Goal: Task Accomplishment & Management: Use online tool/utility

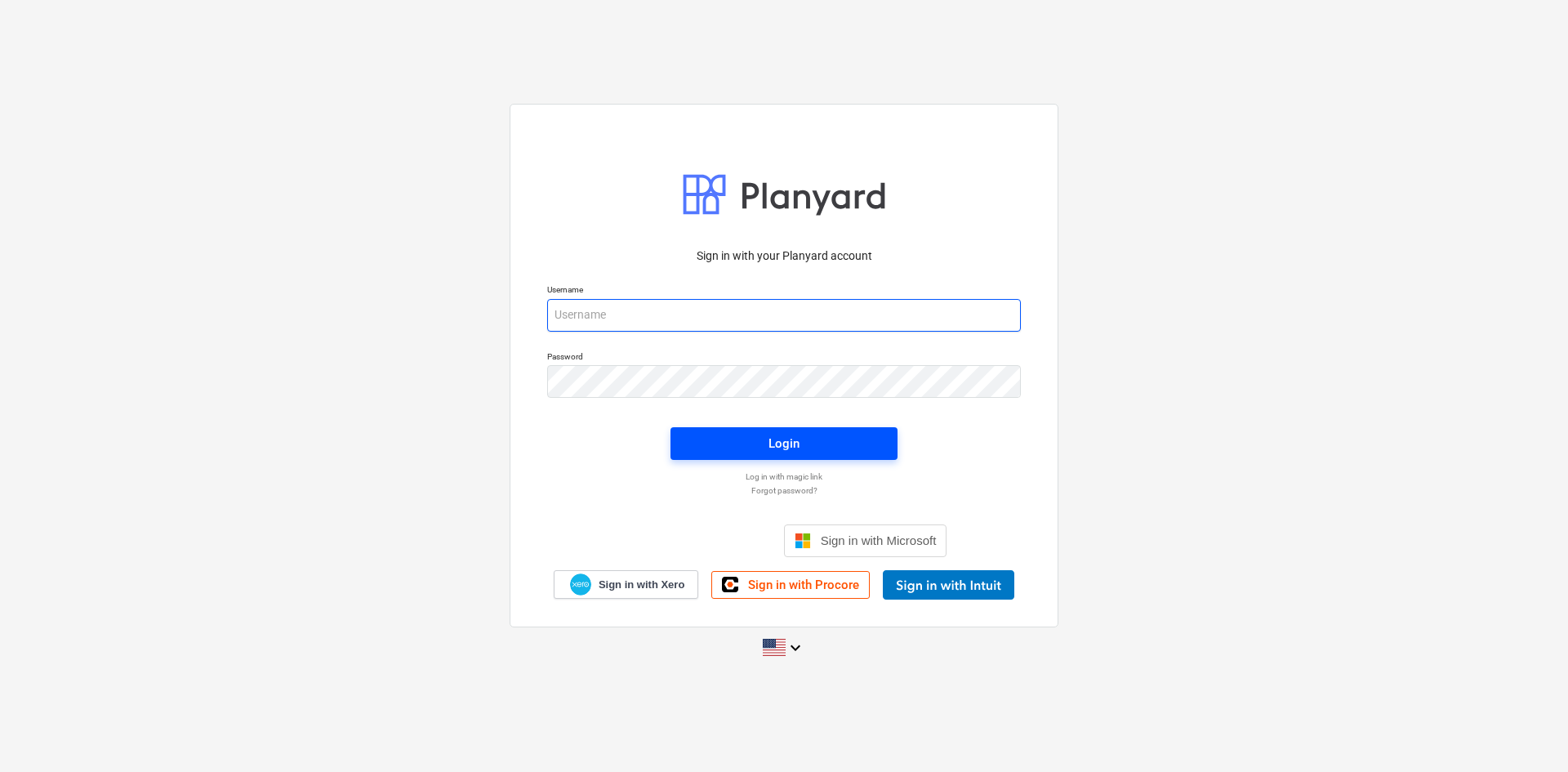
type input "[PERSON_NAME][EMAIL_ADDRESS][DOMAIN_NAME]"
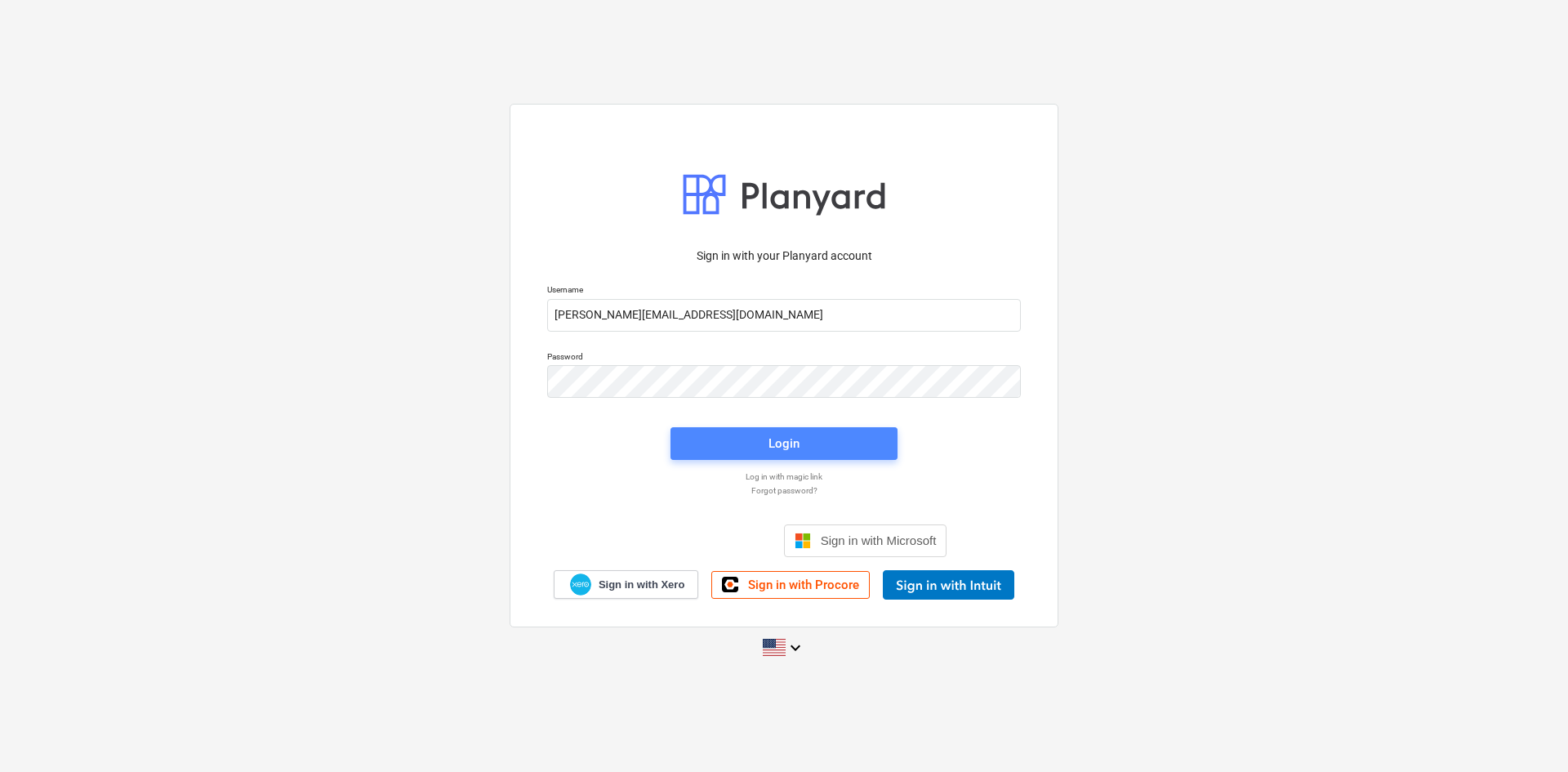
click at [754, 443] on span "Login" at bounding box center [784, 443] width 188 height 22
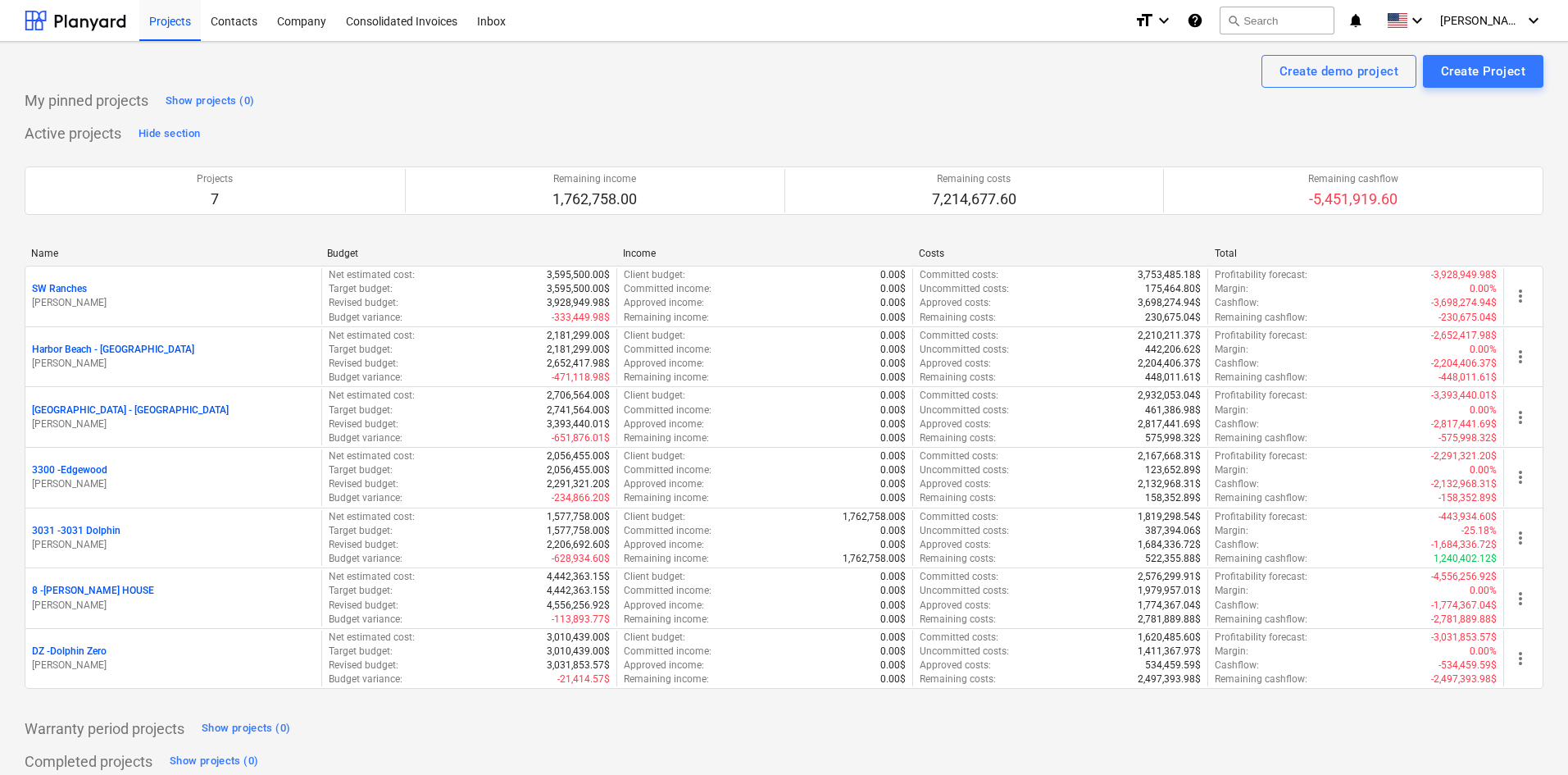
click at [310, 123] on div "Active projects Hide section Projects 7 Remaining income 1,762,758.00 Remaining…" at bounding box center [783, 414] width 1518 height 587
click at [433, 134] on div "Active projects Hide section Projects 7 Remaining income 1,762,758.00 Remaining…" at bounding box center [783, 414] width 1518 height 587
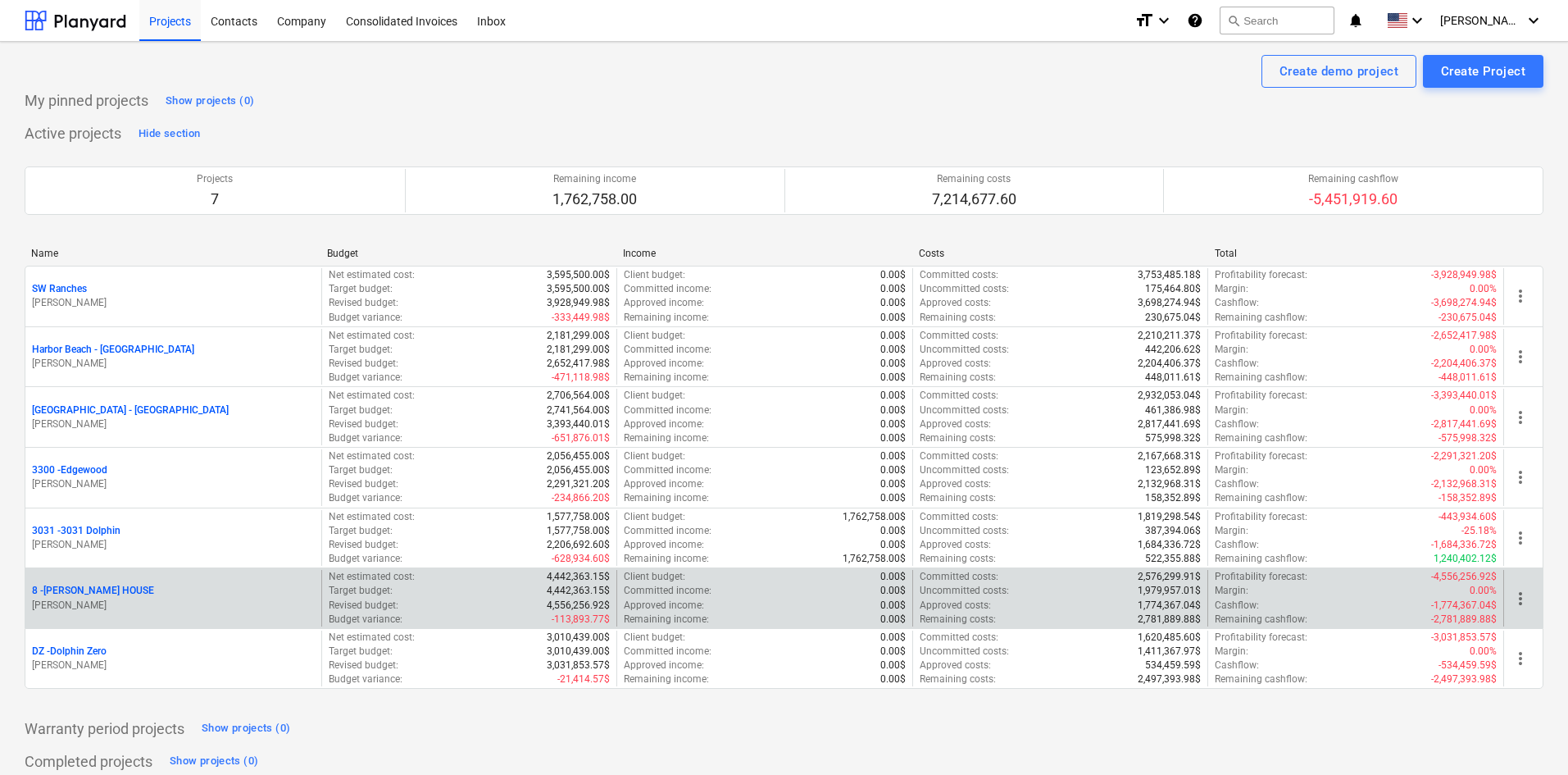
click at [99, 582] on div "8 - [PERSON_NAME] HOUSE [PERSON_NAME]" at bounding box center [173, 598] width 296 height 57
click at [104, 587] on p "8 - [PERSON_NAME] HOUSE" at bounding box center [93, 590] width 122 height 14
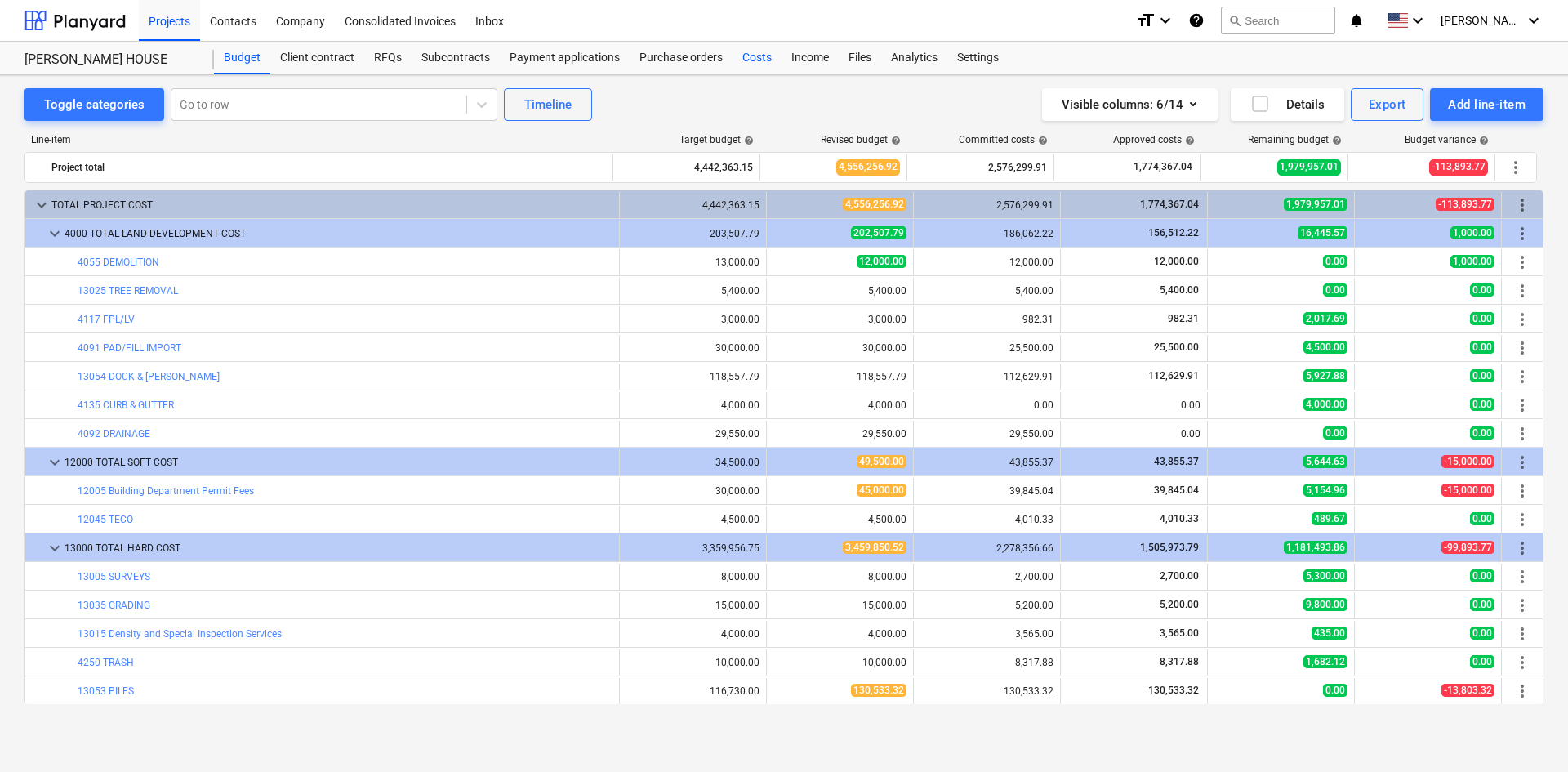
click at [748, 51] on div "Costs" at bounding box center [757, 57] width 49 height 33
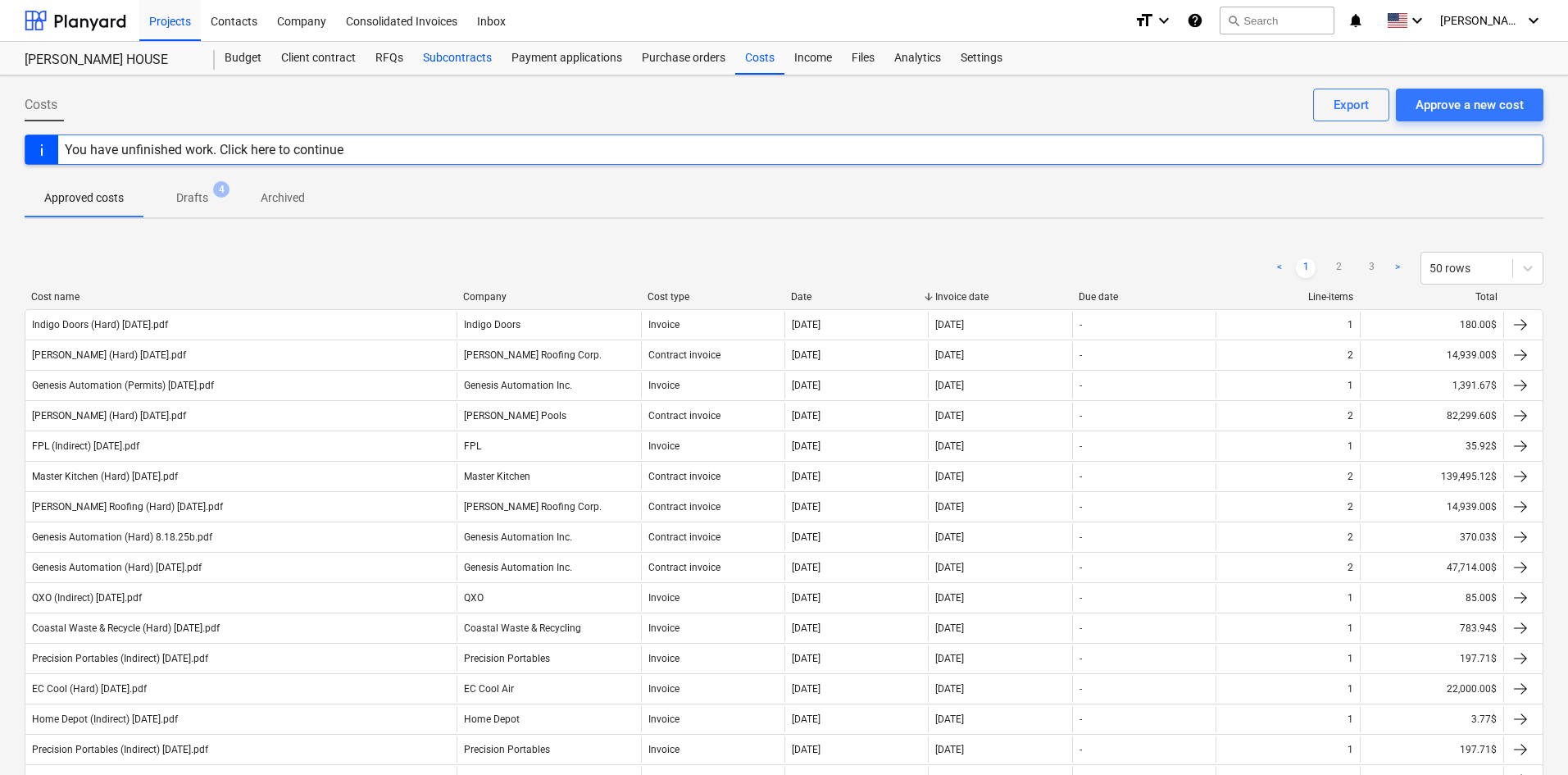
click at [470, 60] on div "Subcontracts" at bounding box center [457, 58] width 89 height 33
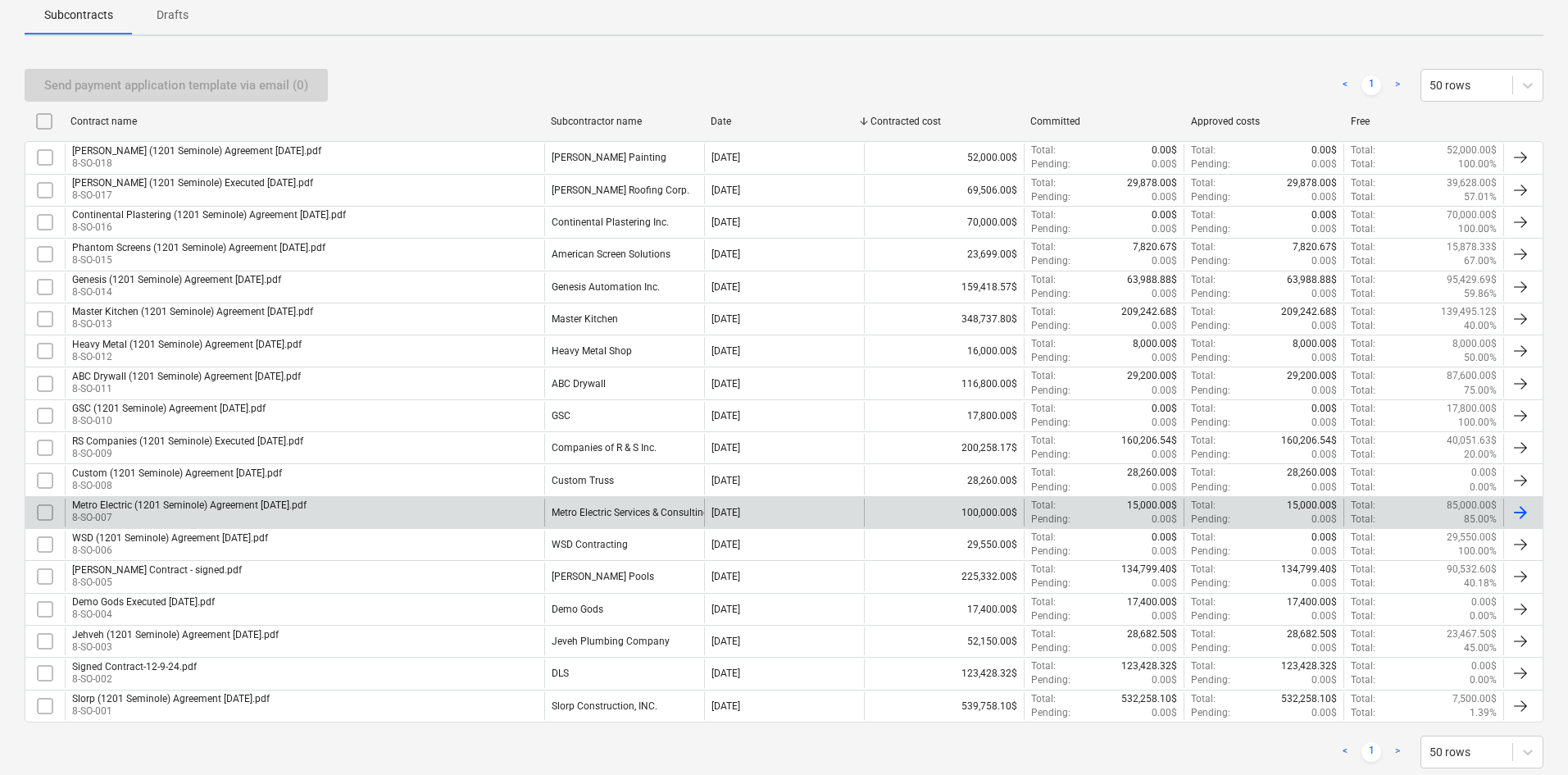
scroll to position [284, 0]
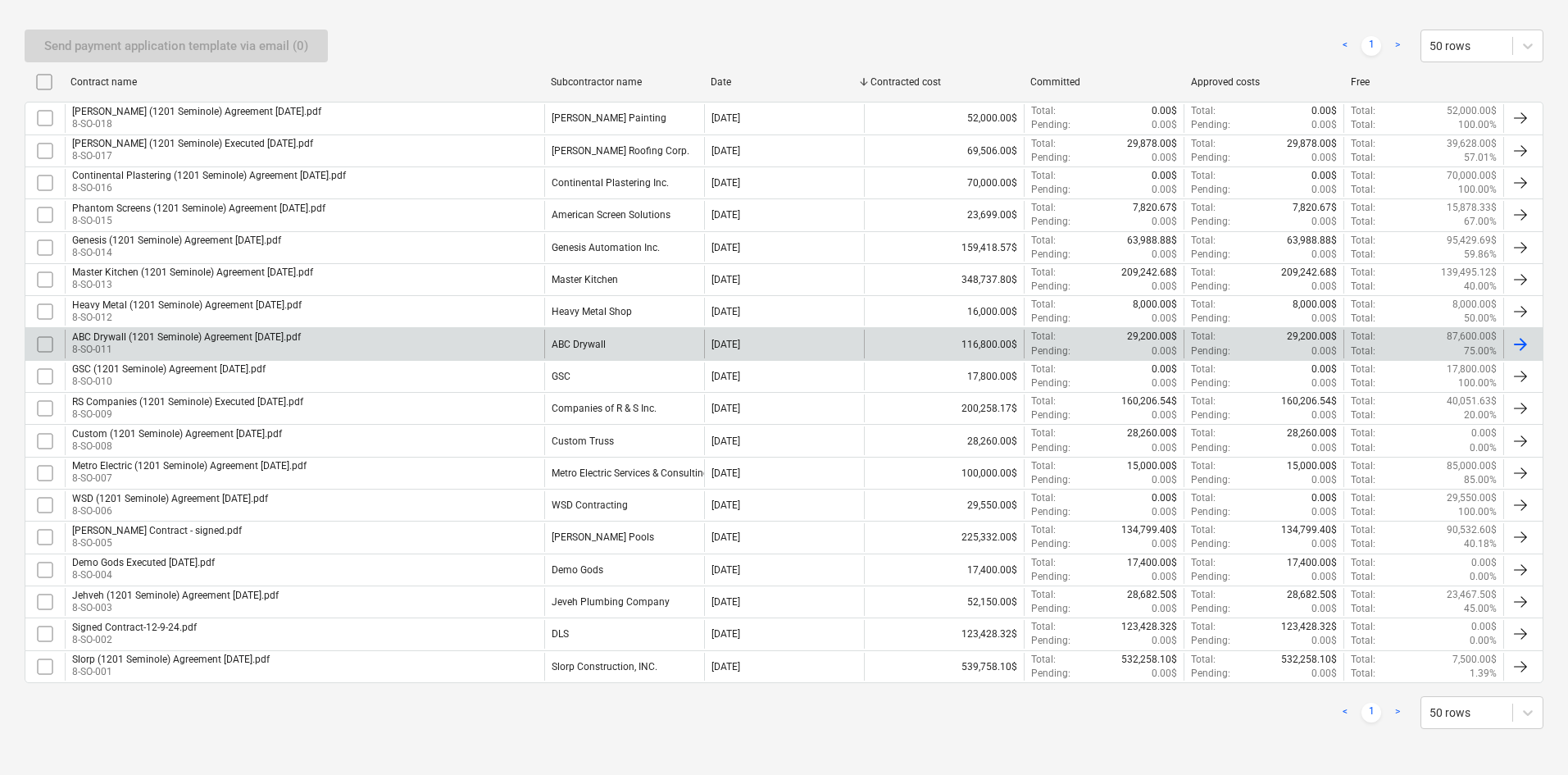
click at [499, 346] on div "ABC Drywall (1201 Seminole) Agreement [DATE].pdf 8-SO-011" at bounding box center [304, 344] width 480 height 28
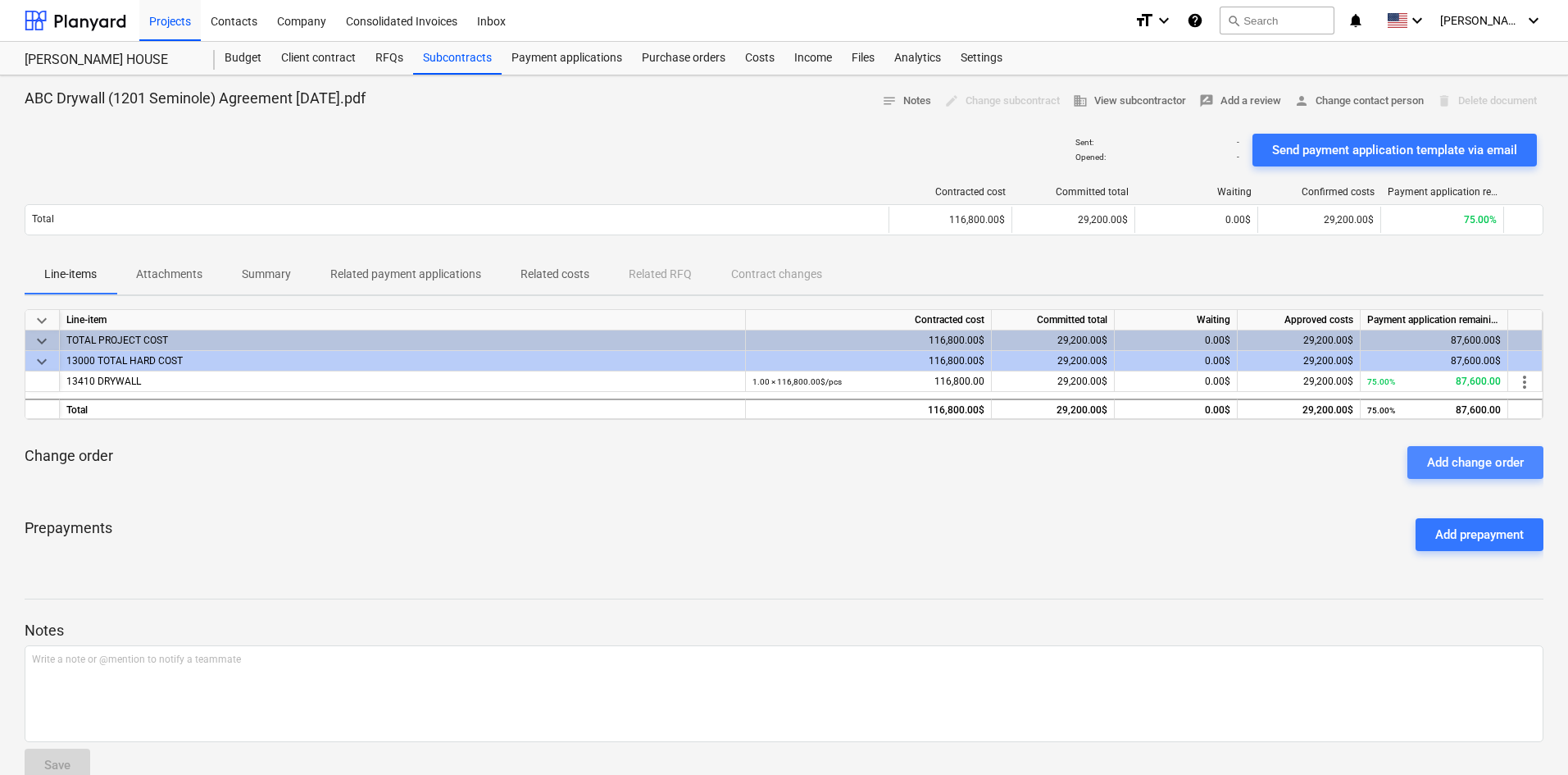
click at [1462, 468] on div "Add change order" at bounding box center [1475, 462] width 97 height 22
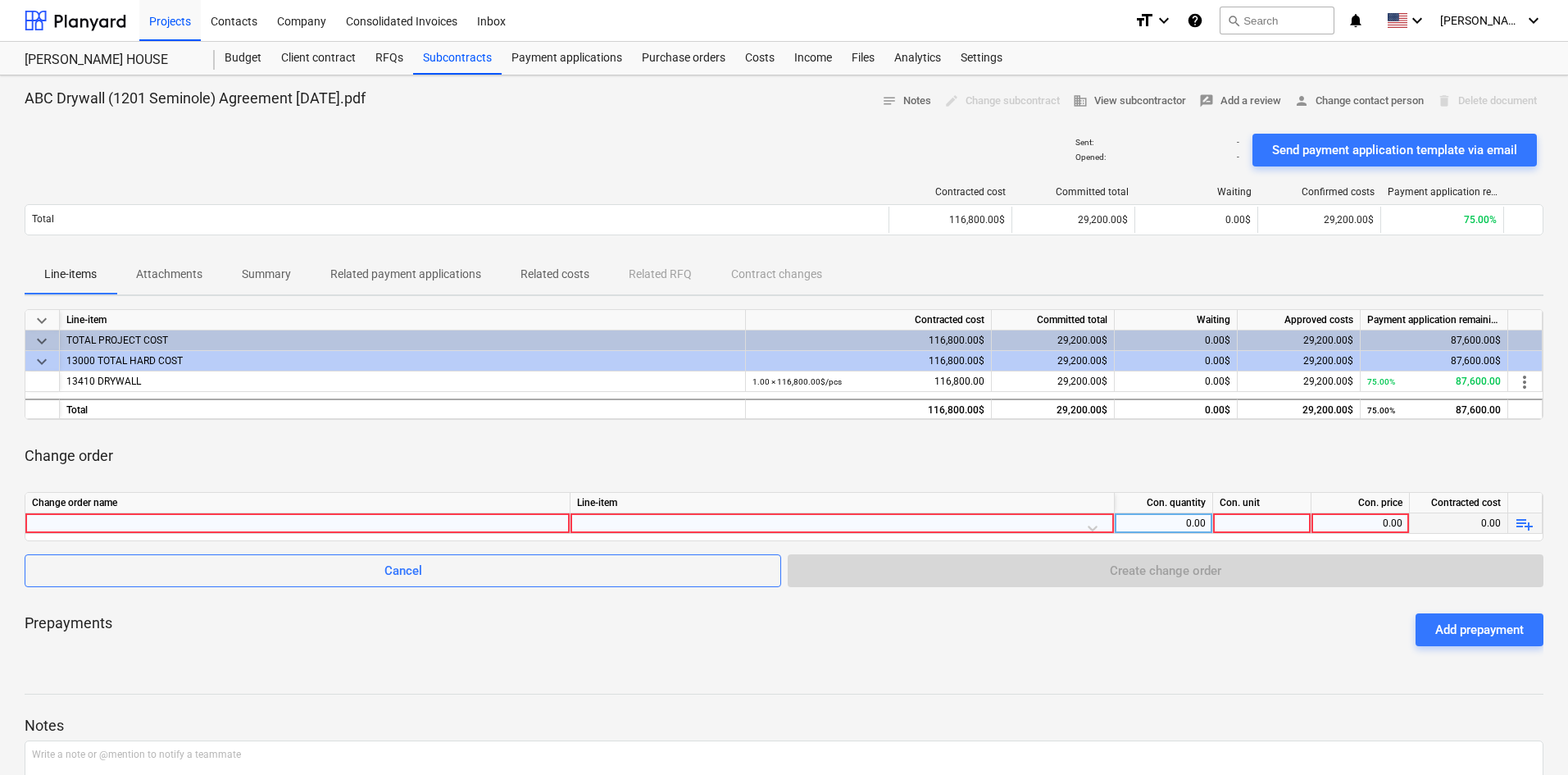
click at [330, 525] on div at bounding box center [297, 522] width 531 height 20
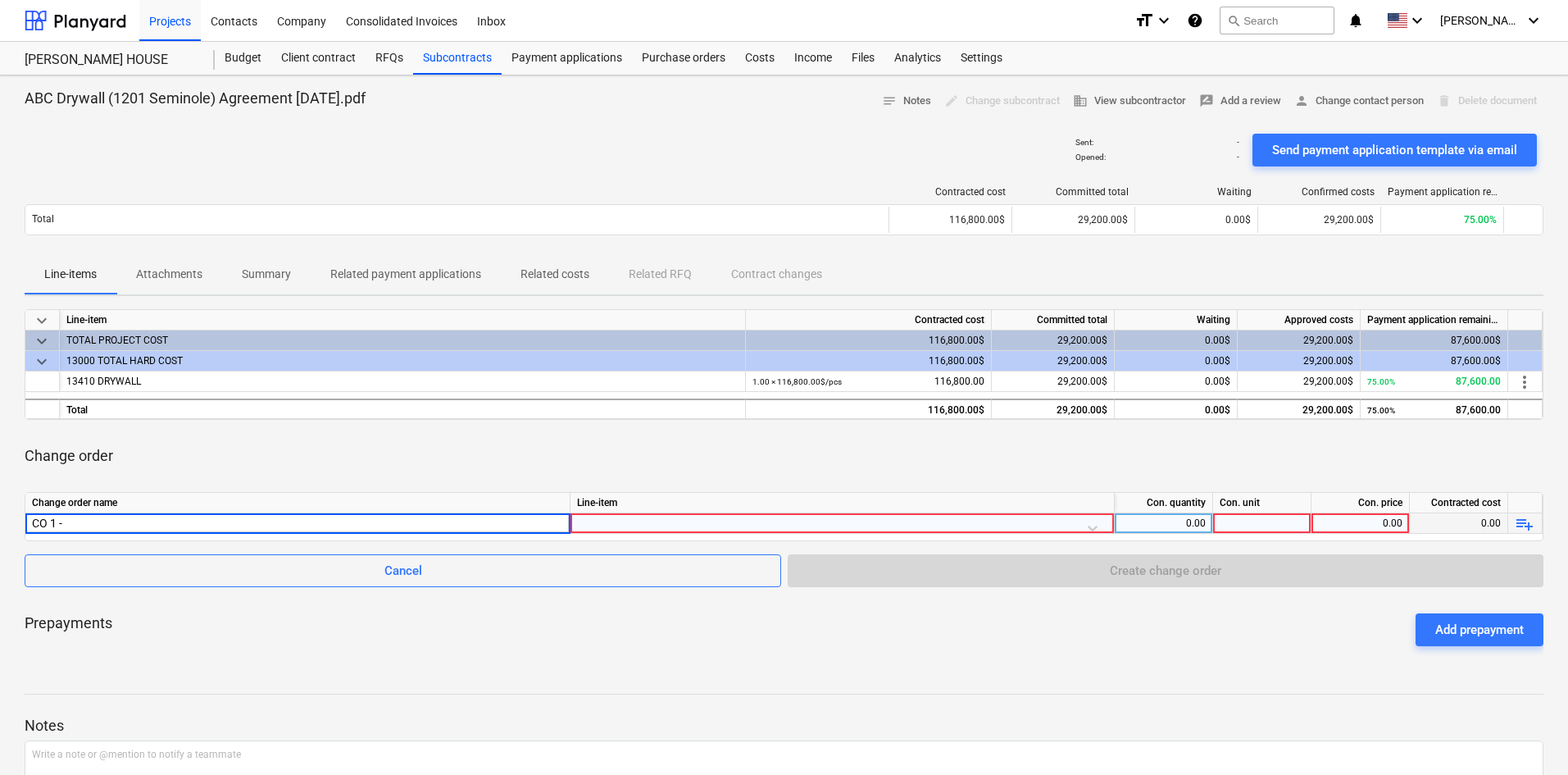
type input "CO 1 -"
click at [158, 524] on div "CO 1 -" at bounding box center [297, 522] width 531 height 20
click at [167, 524] on input "CO 1 -" at bounding box center [297, 522] width 544 height 20
type input "CO 1 - Drapery Pocket,"
click at [198, 527] on div "CO 1 - Drapery Pocket," at bounding box center [297, 522] width 531 height 20
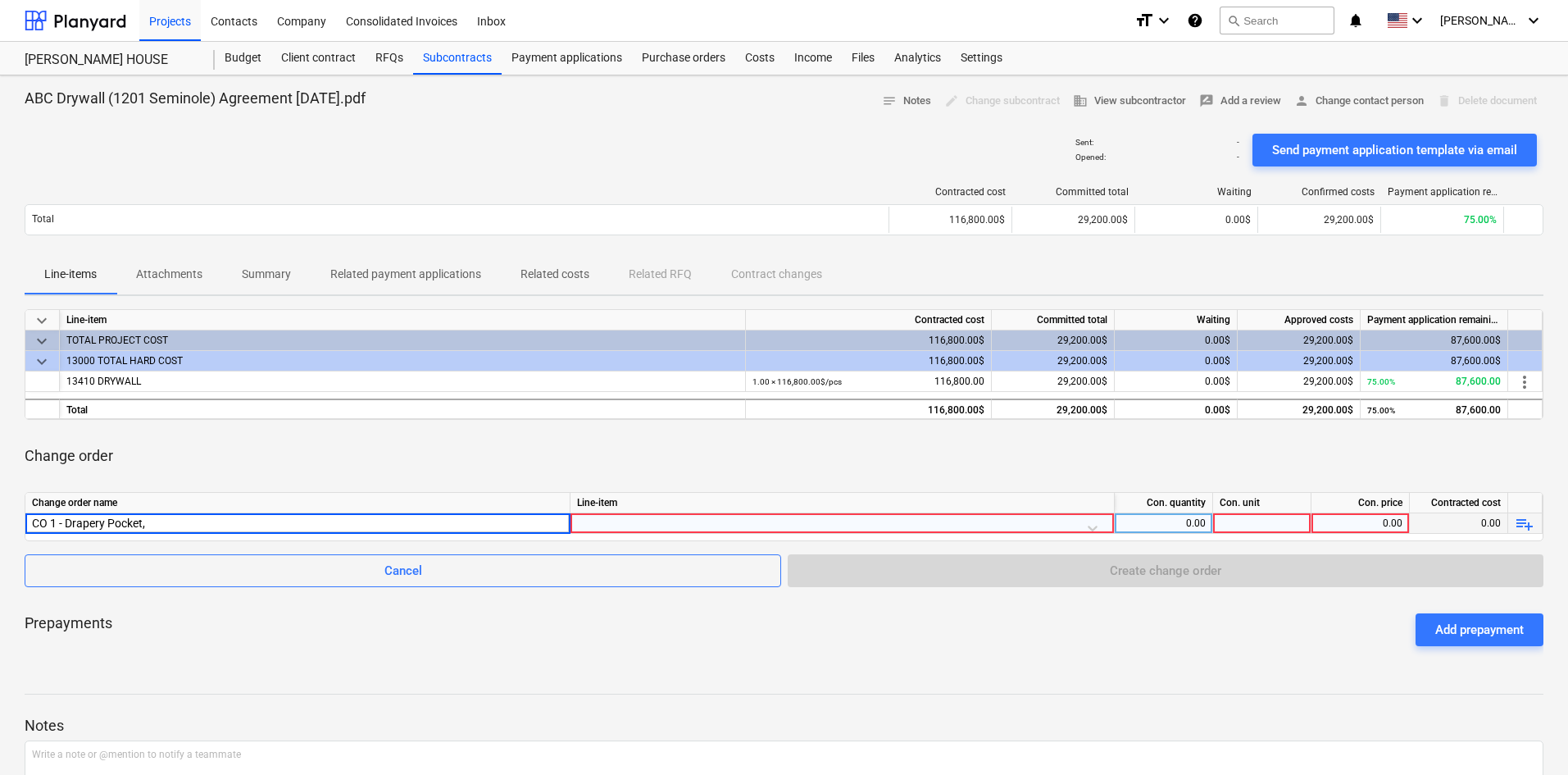
click at [212, 527] on input "CO 1 - Drapery Pocket," at bounding box center [297, 522] width 544 height 20
type input "CO 1 - Drapery Pocket, Column Wraps and Chase at Gas Fireplace,"
click at [368, 519] on div "CO 1 - Drapery Pocket, Column Wraps and Chase at Gas Fireplace," at bounding box center [297, 522] width 531 height 20
click at [356, 522] on input "CO 1 - Drapery Pocket, Column Wraps and Chase at Gas Fireplace," at bounding box center [297, 522] width 544 height 20
click at [389, 519] on input "CO 1 - Drapery Pocket, Column Wraps and Chase at Gas Fireplace," at bounding box center [297, 522] width 544 height 20
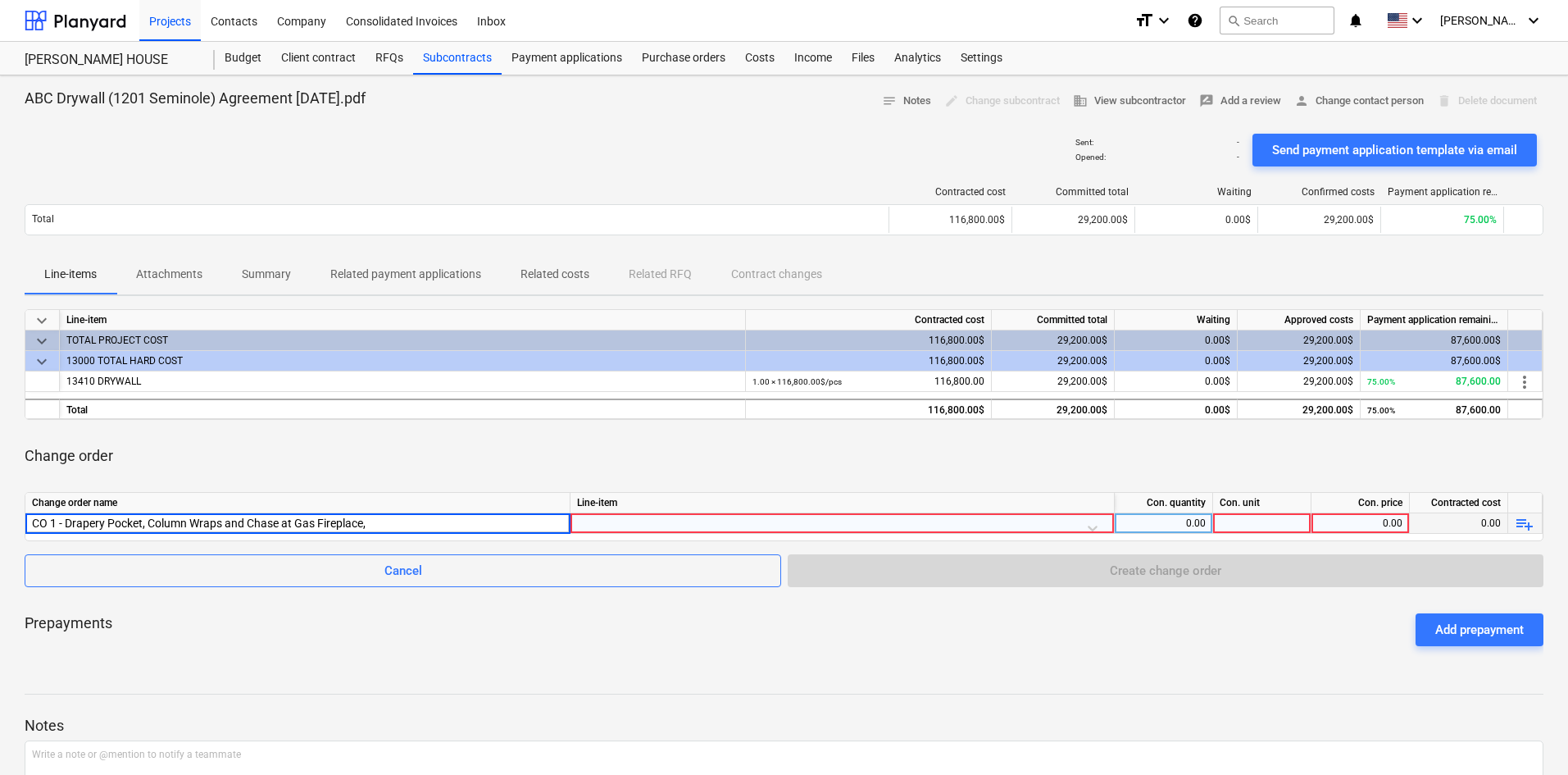
type input "CO 1 - Drapery Pocket, Column Wraps and Chase at Gas Fireplace, Chase Wall at […"
click at [678, 519] on div at bounding box center [841, 527] width 531 height 28
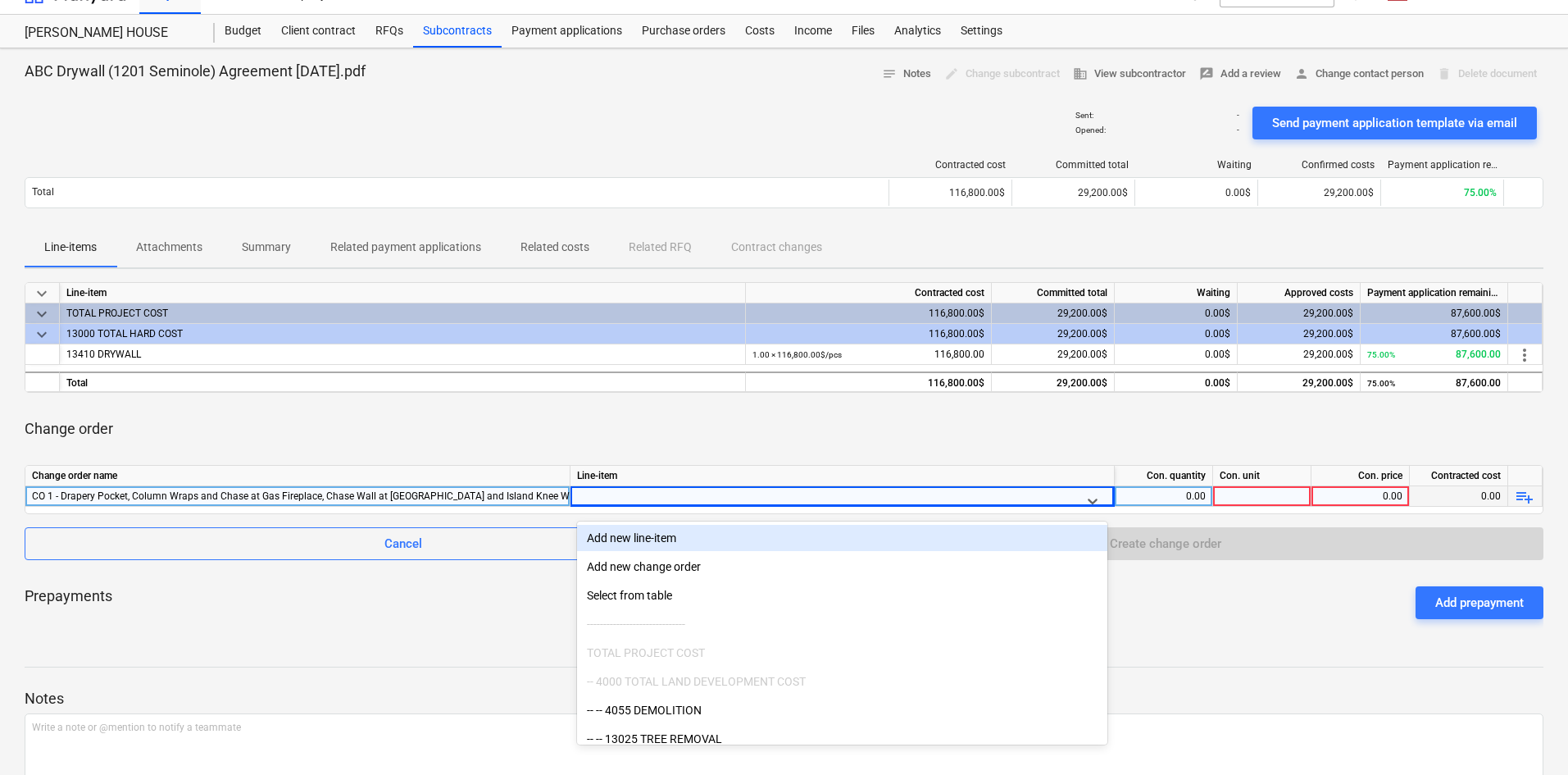
scroll to position [29, 0]
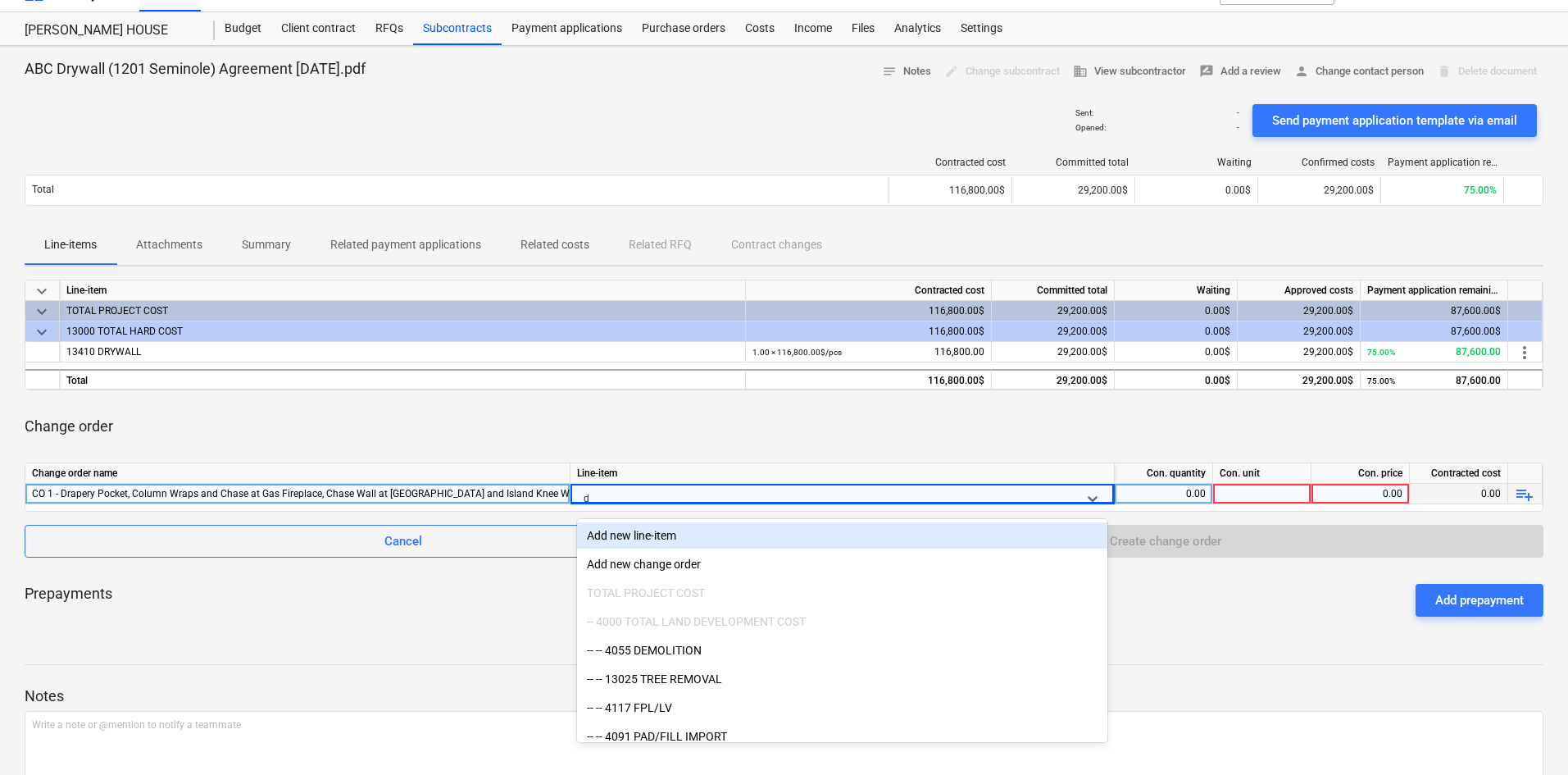
type input "dr"
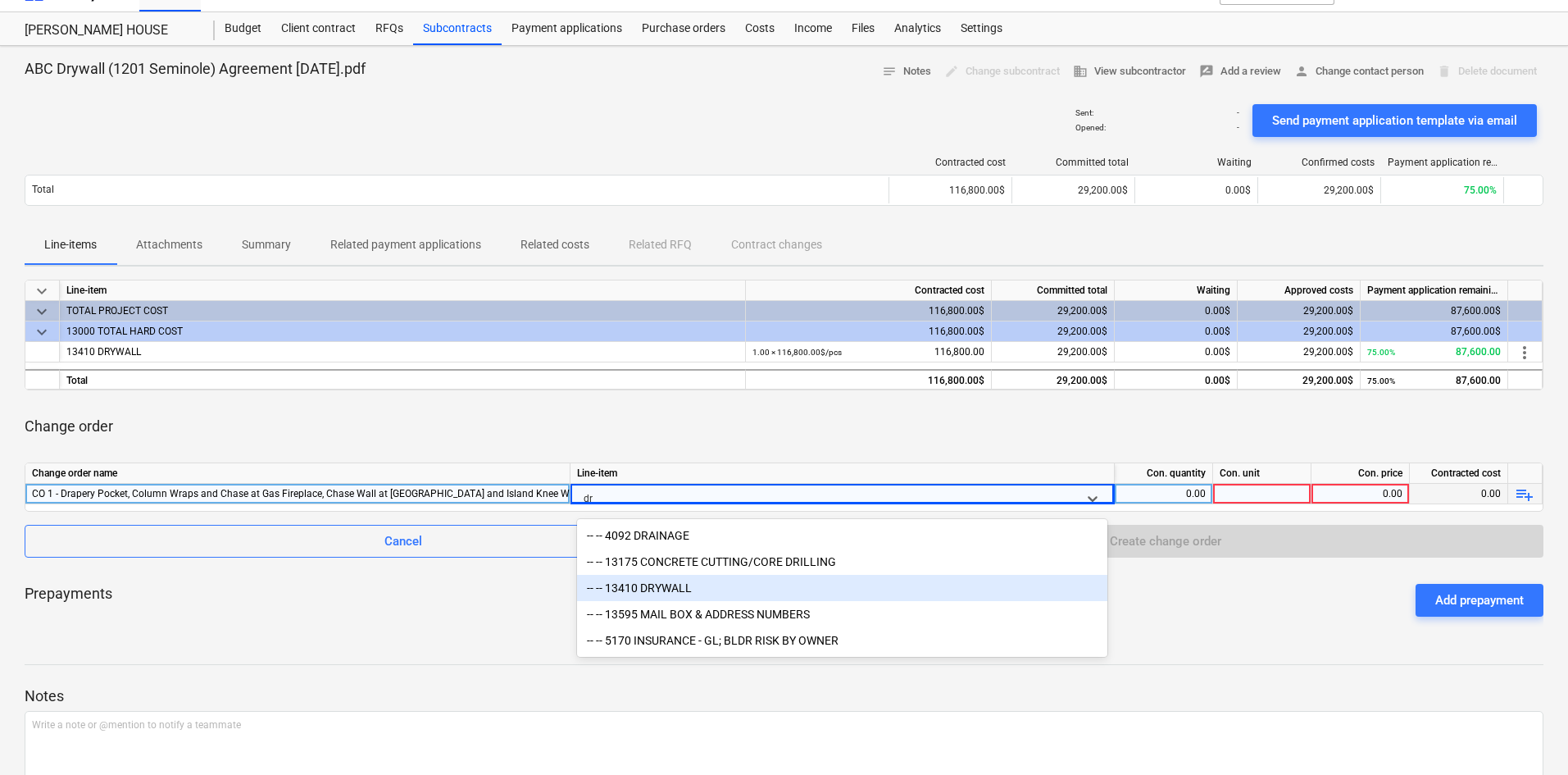
click at [665, 587] on div "-- -- 13410 DRYWALL" at bounding box center [841, 588] width 531 height 26
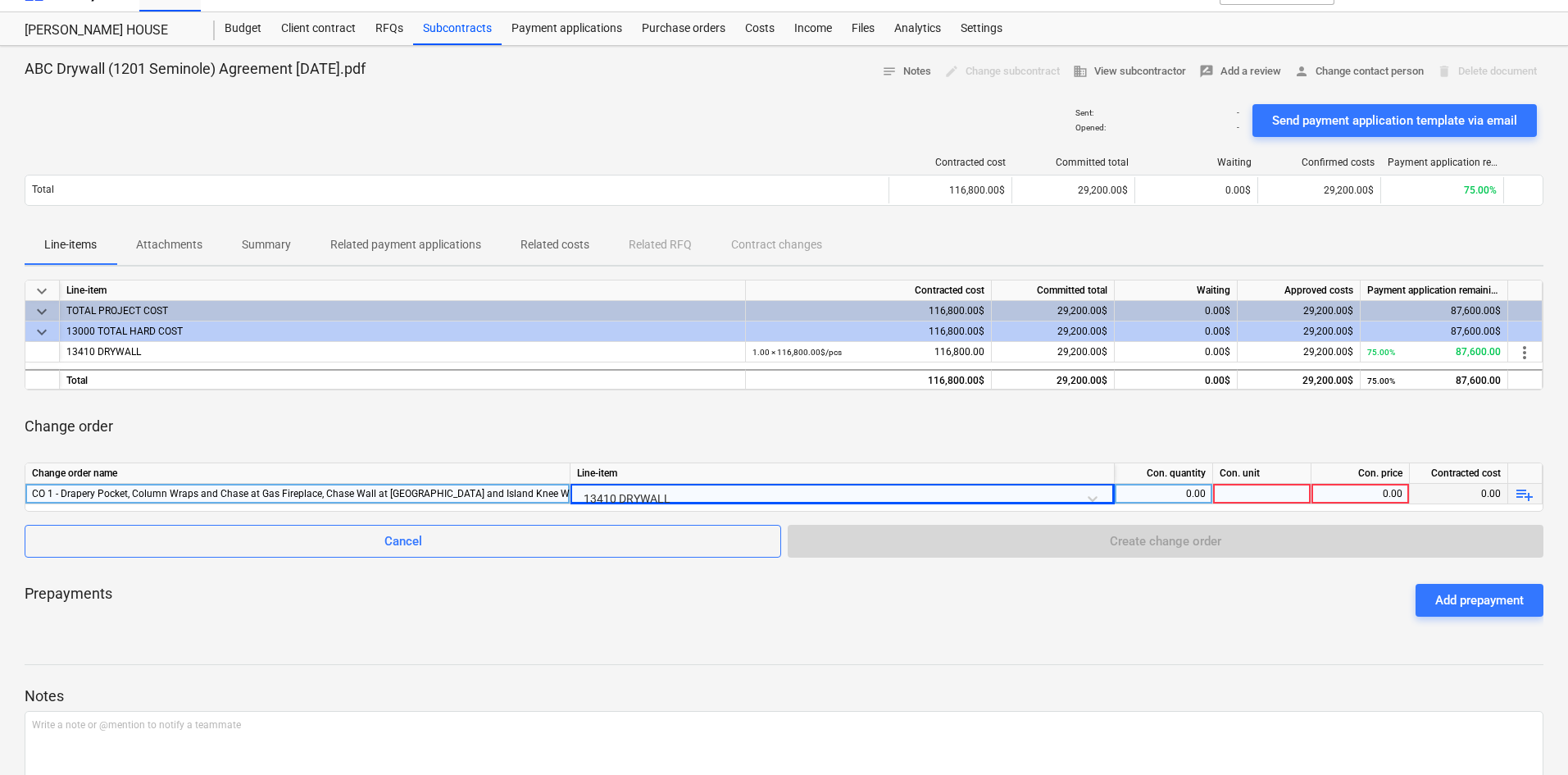
click at [1179, 491] on div "0.00" at bounding box center [1164, 494] width 85 height 21
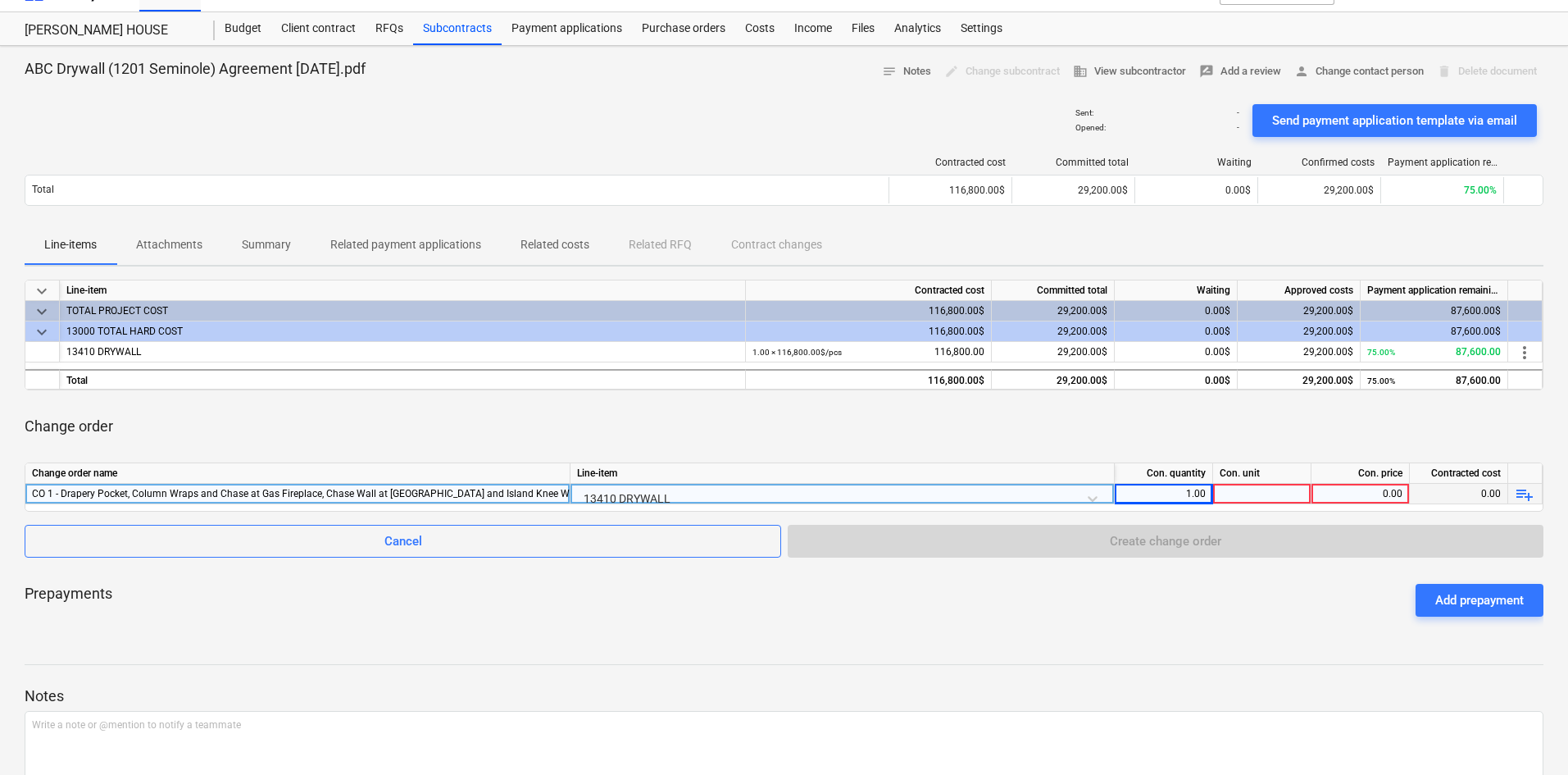
click at [1248, 487] on div at bounding box center [1262, 494] width 98 height 21
type input "pcs"
click at [1381, 486] on div "0.00" at bounding box center [1360, 494] width 85 height 21
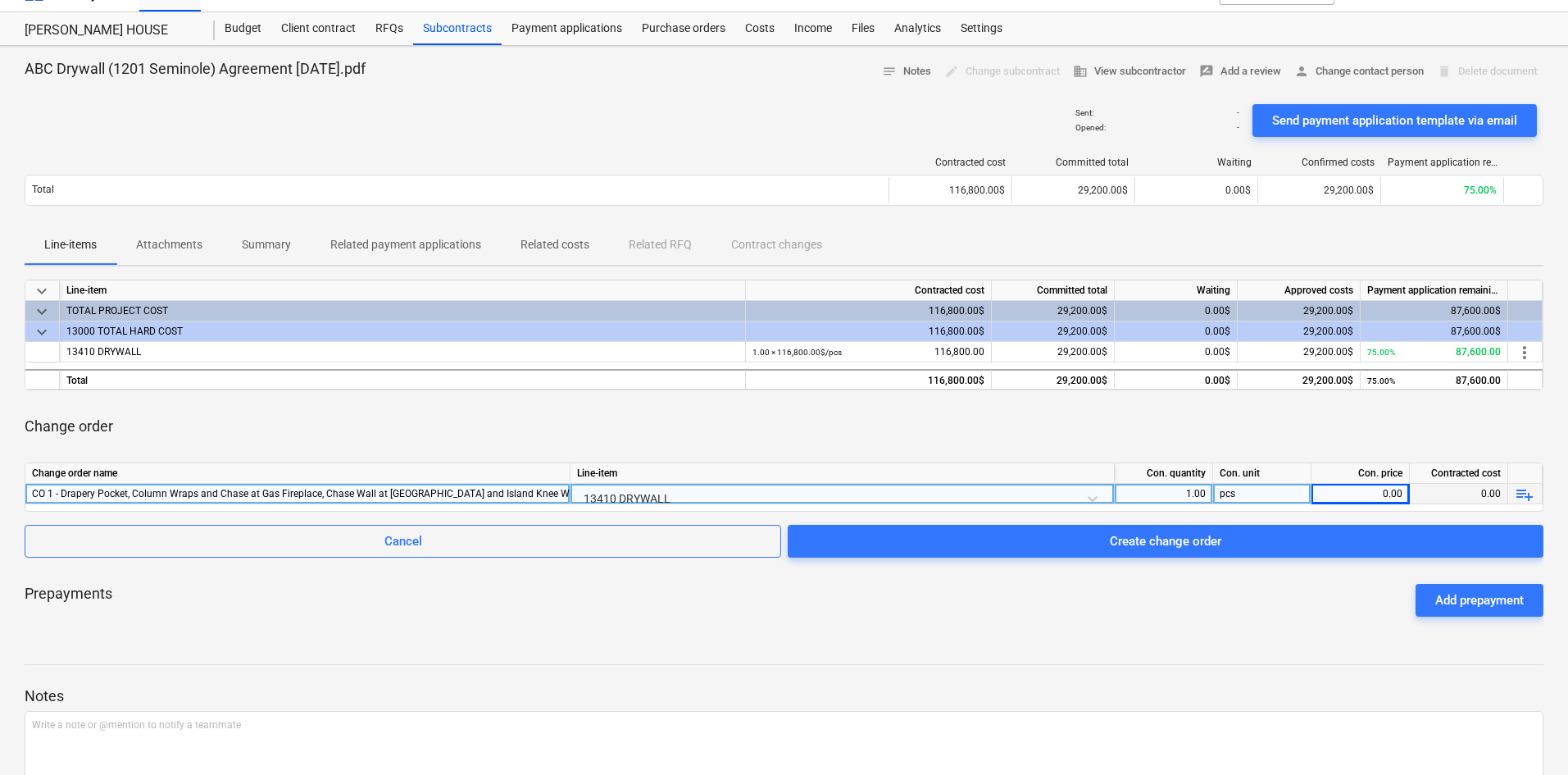
click at [1366, 490] on div "0.00" at bounding box center [1360, 494] width 85 height 21
type input "7075"
click at [1051, 651] on div at bounding box center [783, 650] width 1518 height 13
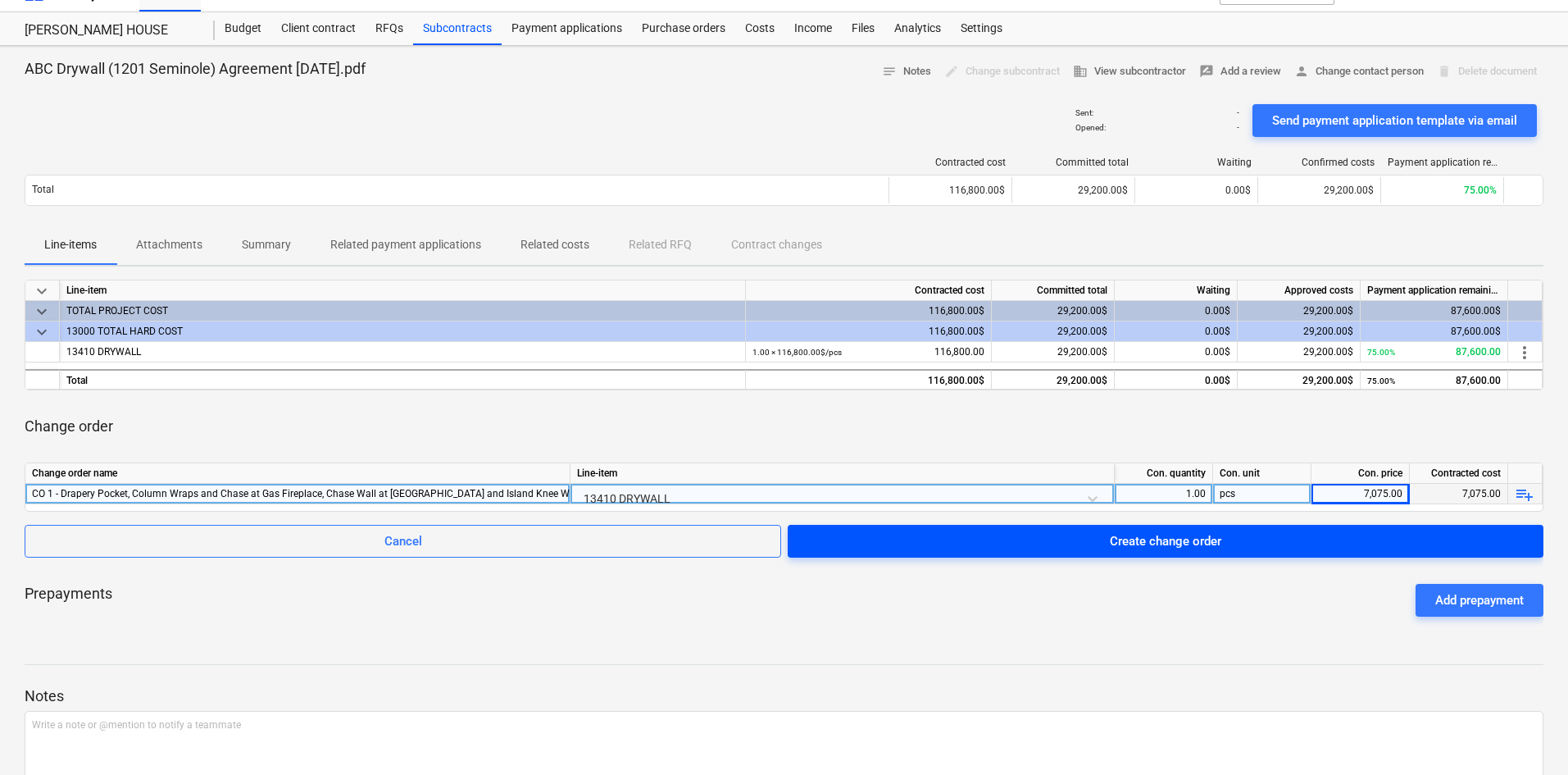
click at [1080, 544] on span "Create change order" at bounding box center [1166, 541] width 716 height 22
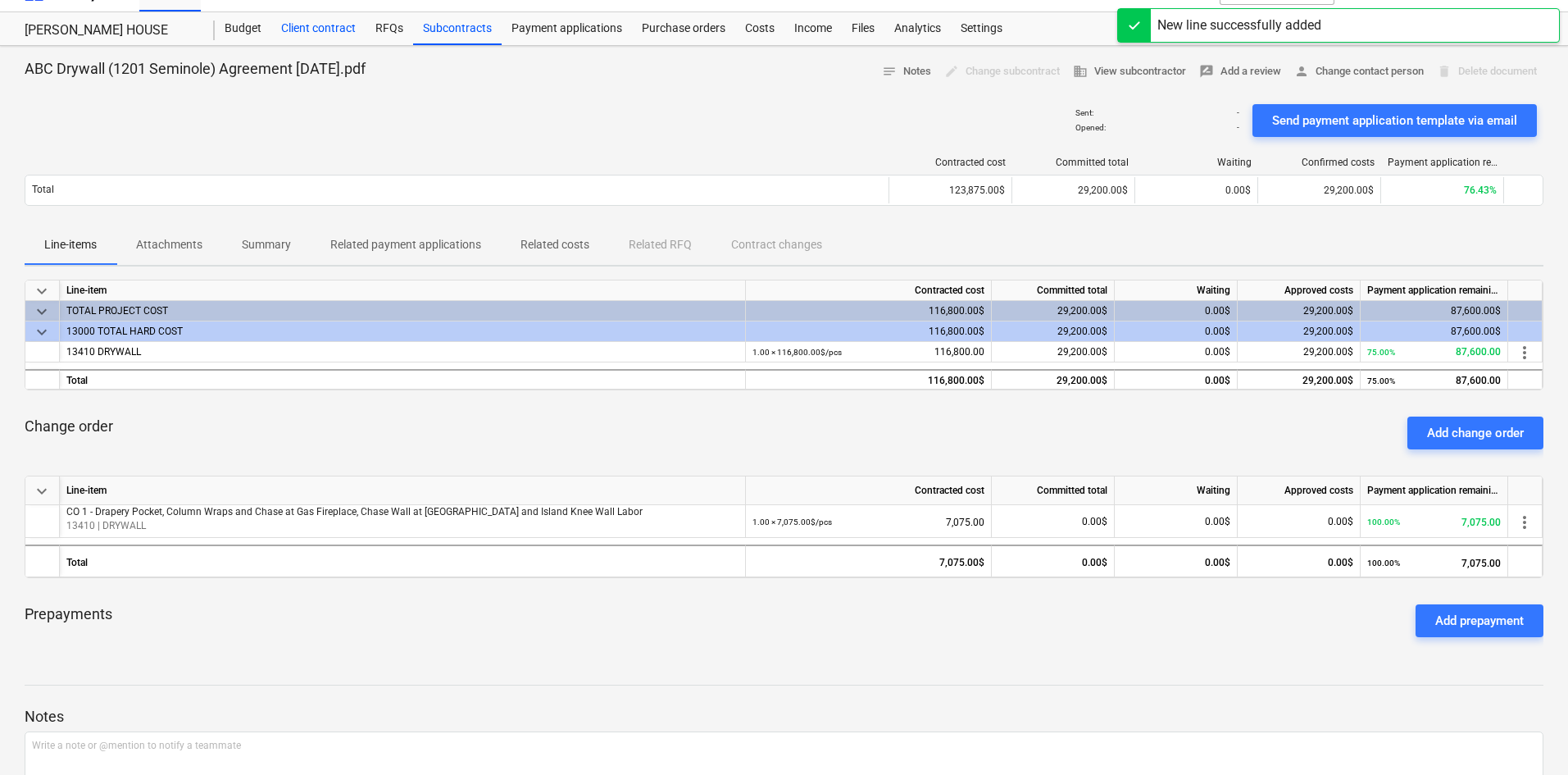
drag, startPoint x: 248, startPoint y: 21, endPoint x: 284, endPoint y: 66, distance: 57.6
click at [248, 21] on div "Budget" at bounding box center [243, 28] width 57 height 33
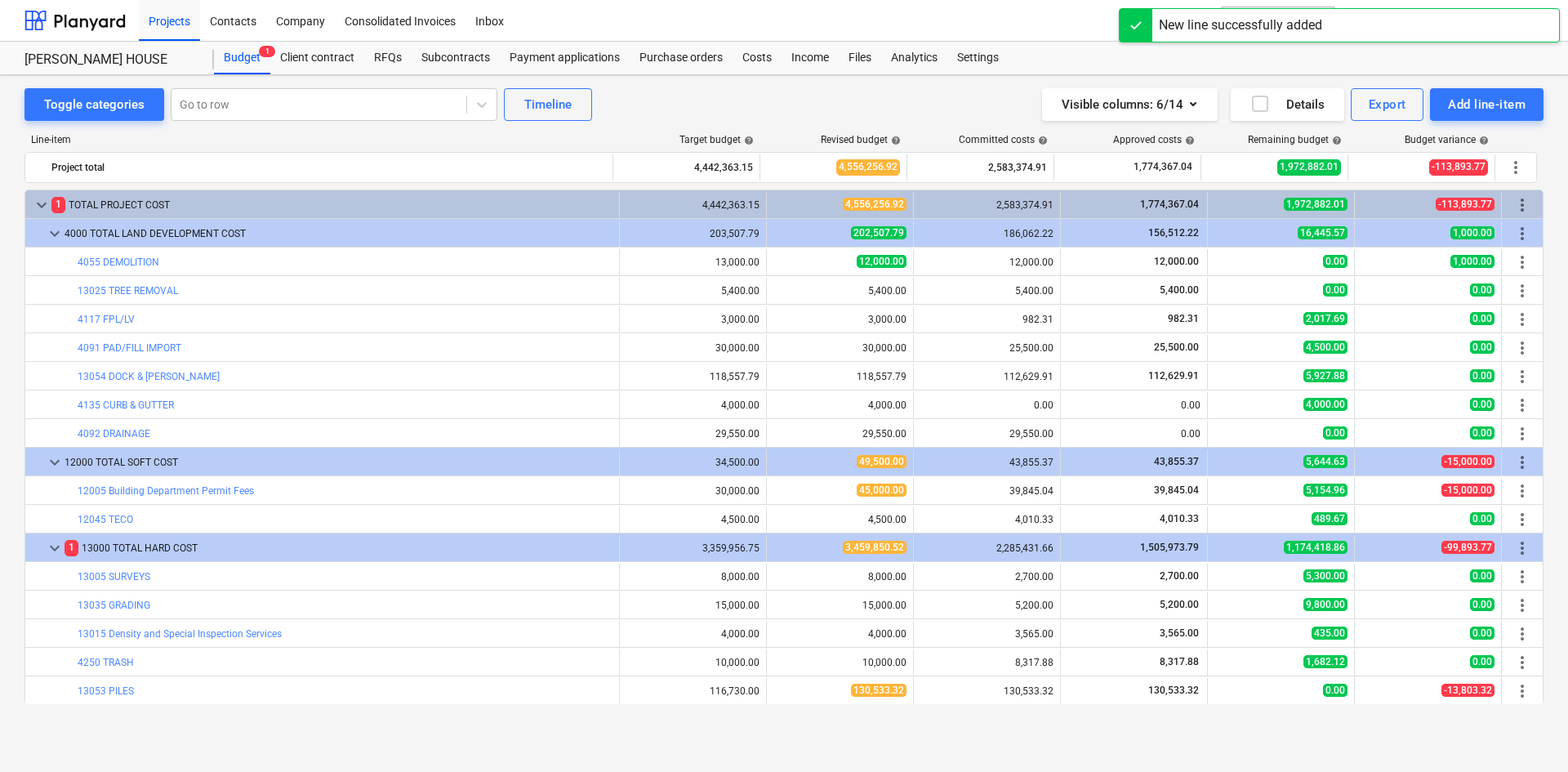
scroll to position [572, 0]
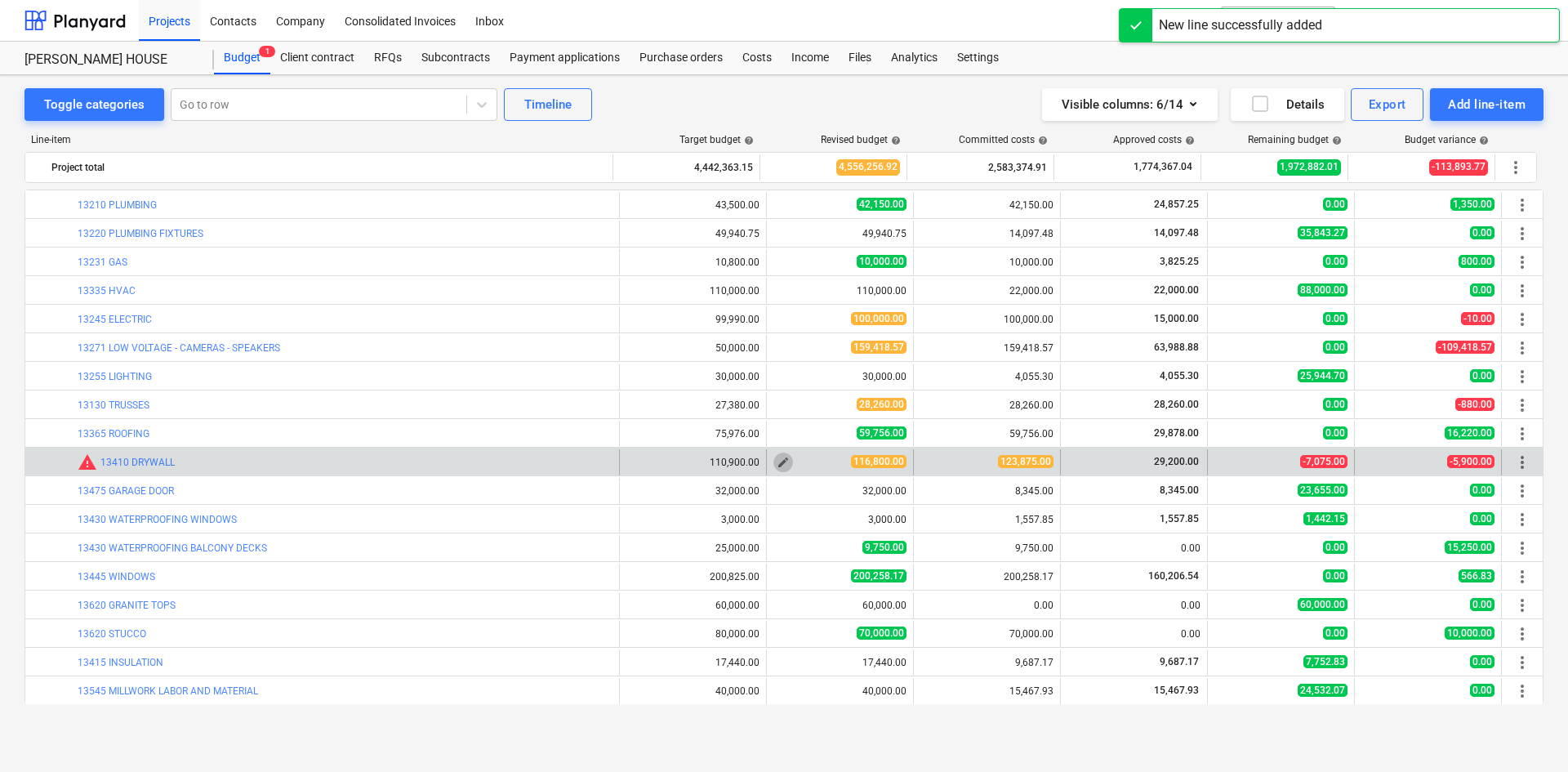
click at [778, 465] on span "edit" at bounding box center [783, 462] width 13 height 13
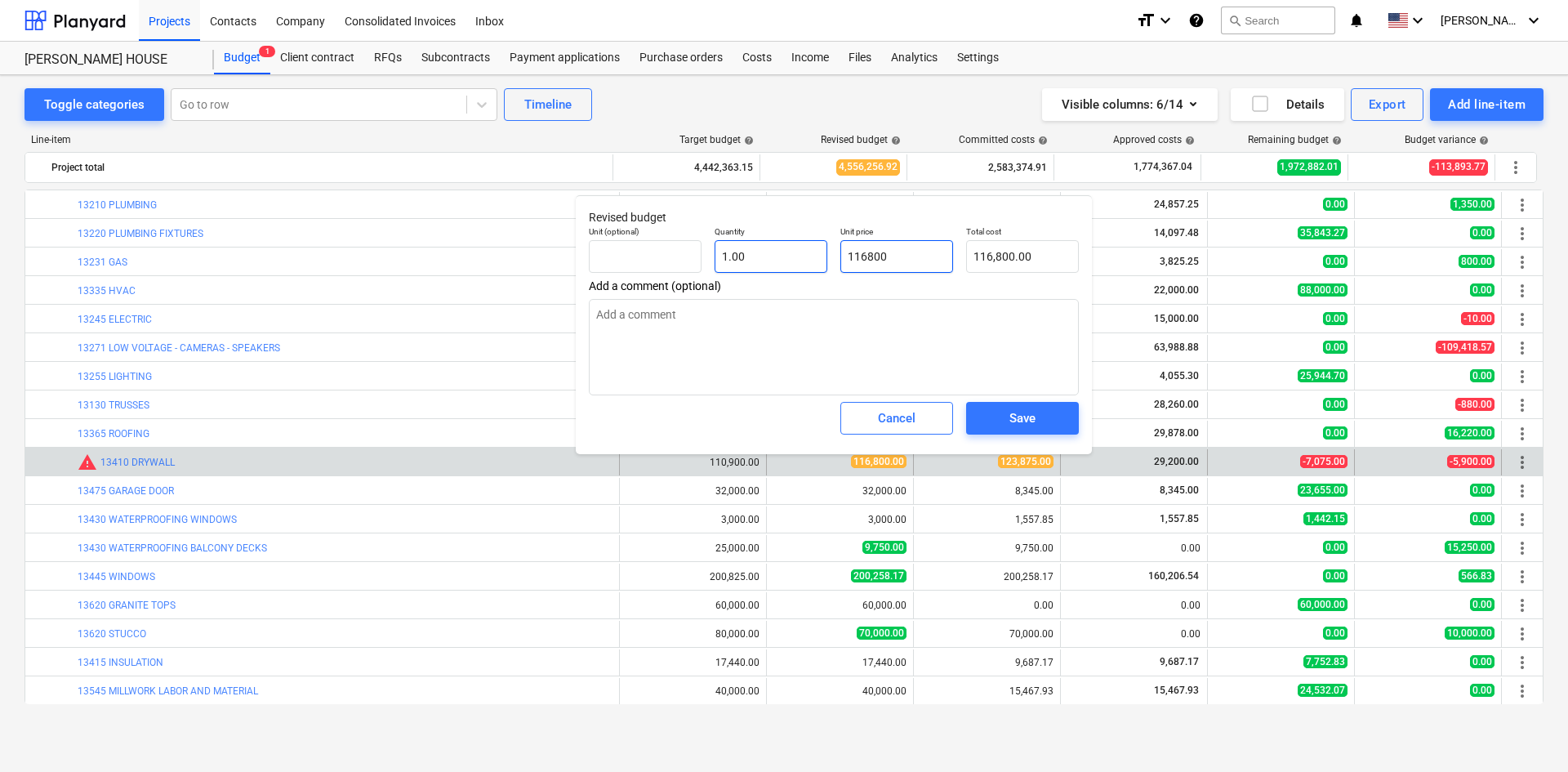
drag, startPoint x: 932, startPoint y: 249, endPoint x: 742, endPoint y: 266, distance: 190.8
click at [742, 266] on div "Unit (optional) Quantity 1.00 Unit price 116800 Total cost 116,800.00" at bounding box center [834, 249] width 503 height 59
type input "1"
type textarea "x"
type input "1.00"
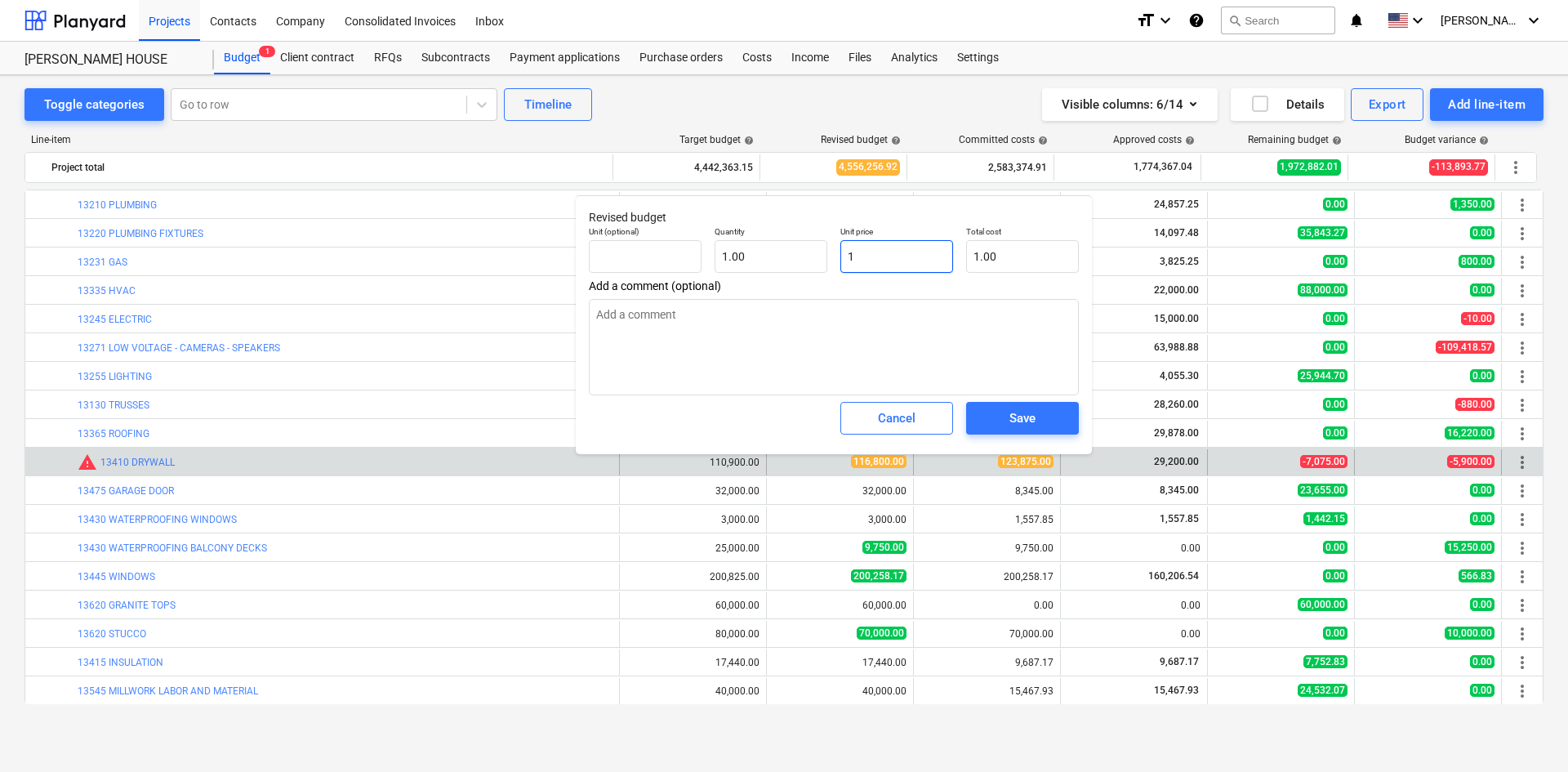
type input "12"
type textarea "x"
type input "12.00"
type input "123"
type textarea "x"
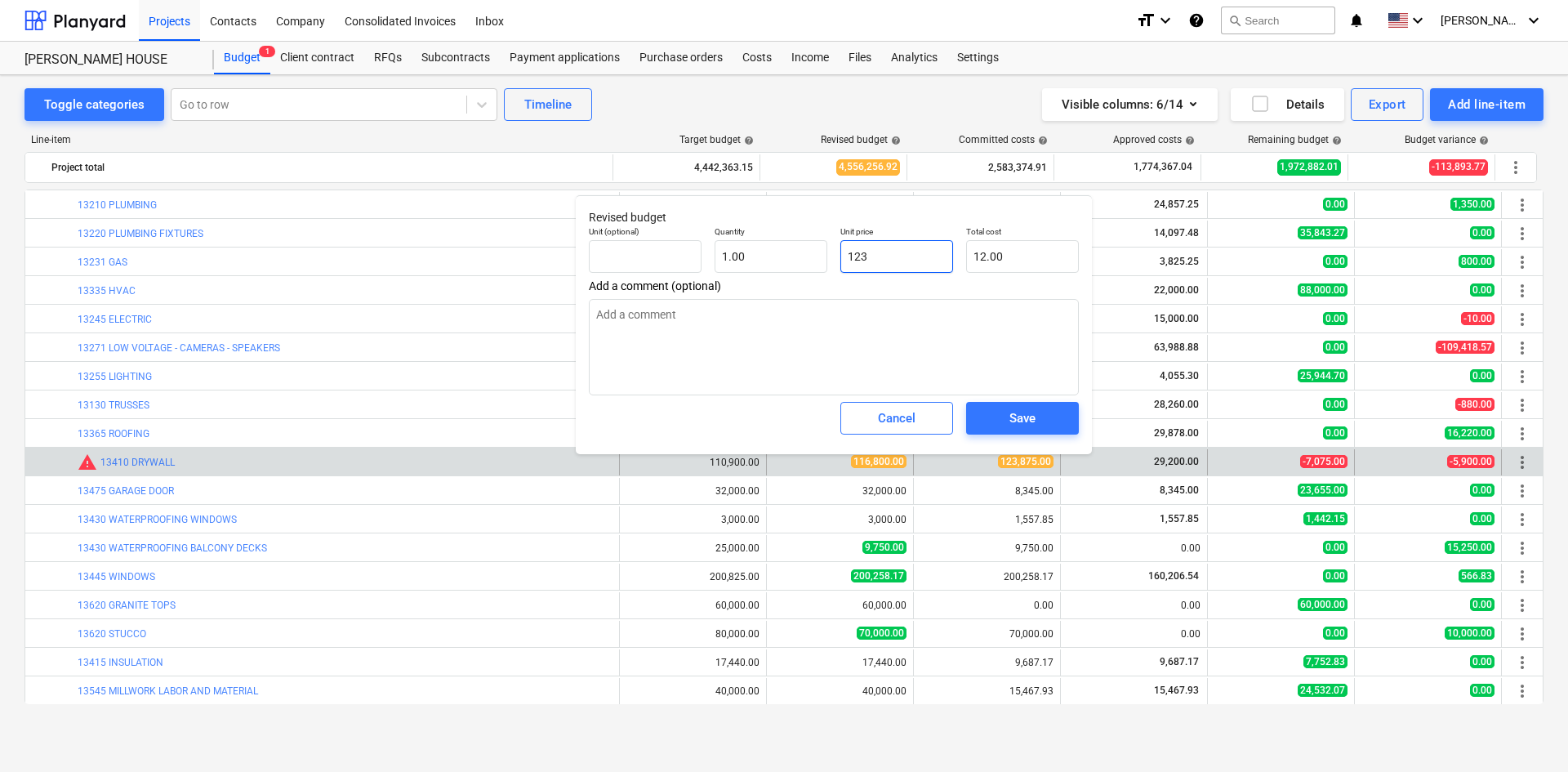
type input "123.00"
type input "1238/"
type textarea "x"
type input "0.00"
type input "1238/7"
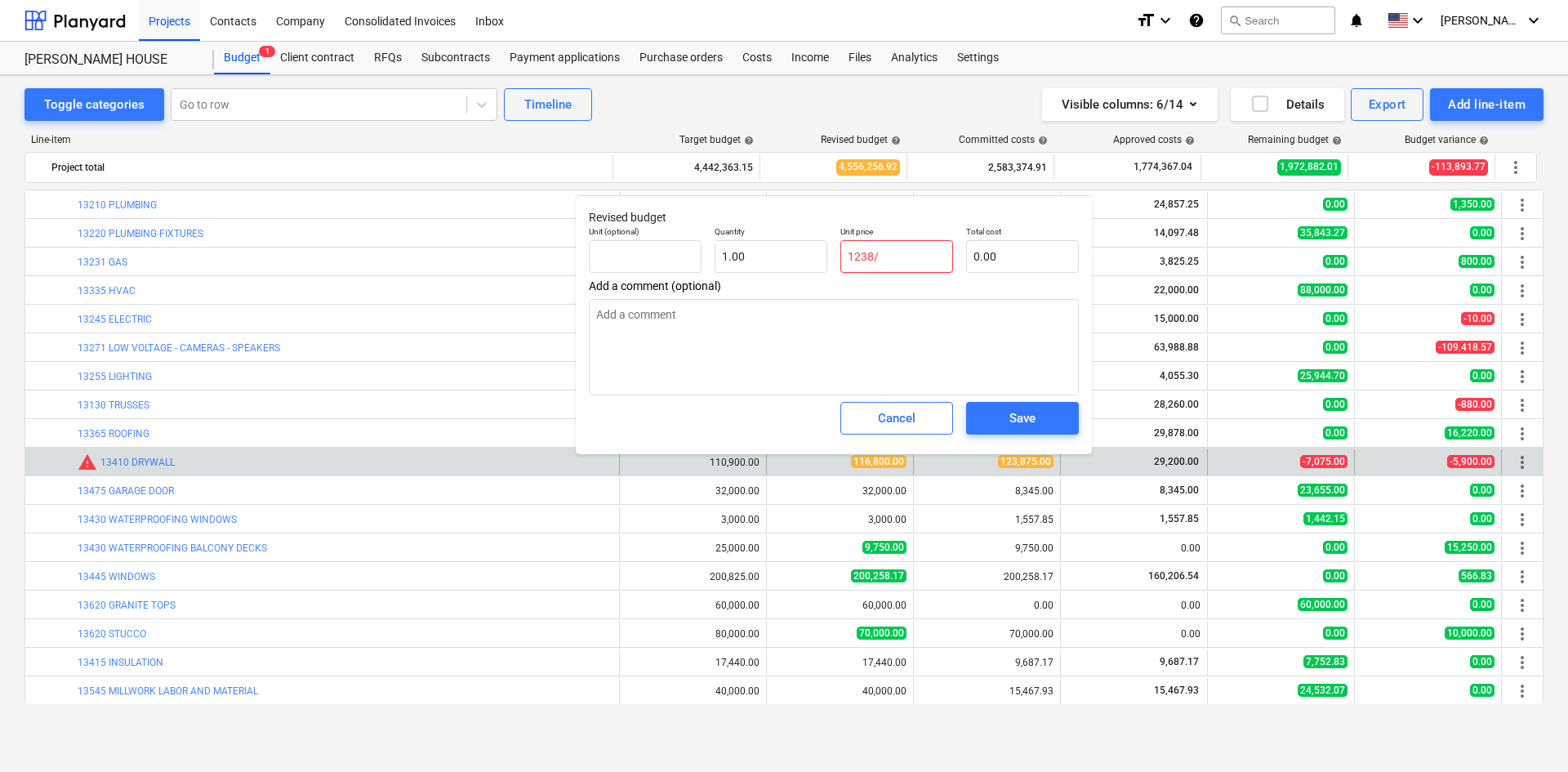
type textarea "x"
type input "1238/75"
type textarea "x"
click at [879, 252] on input "1238/75" at bounding box center [897, 256] width 113 height 33
type input "123875"
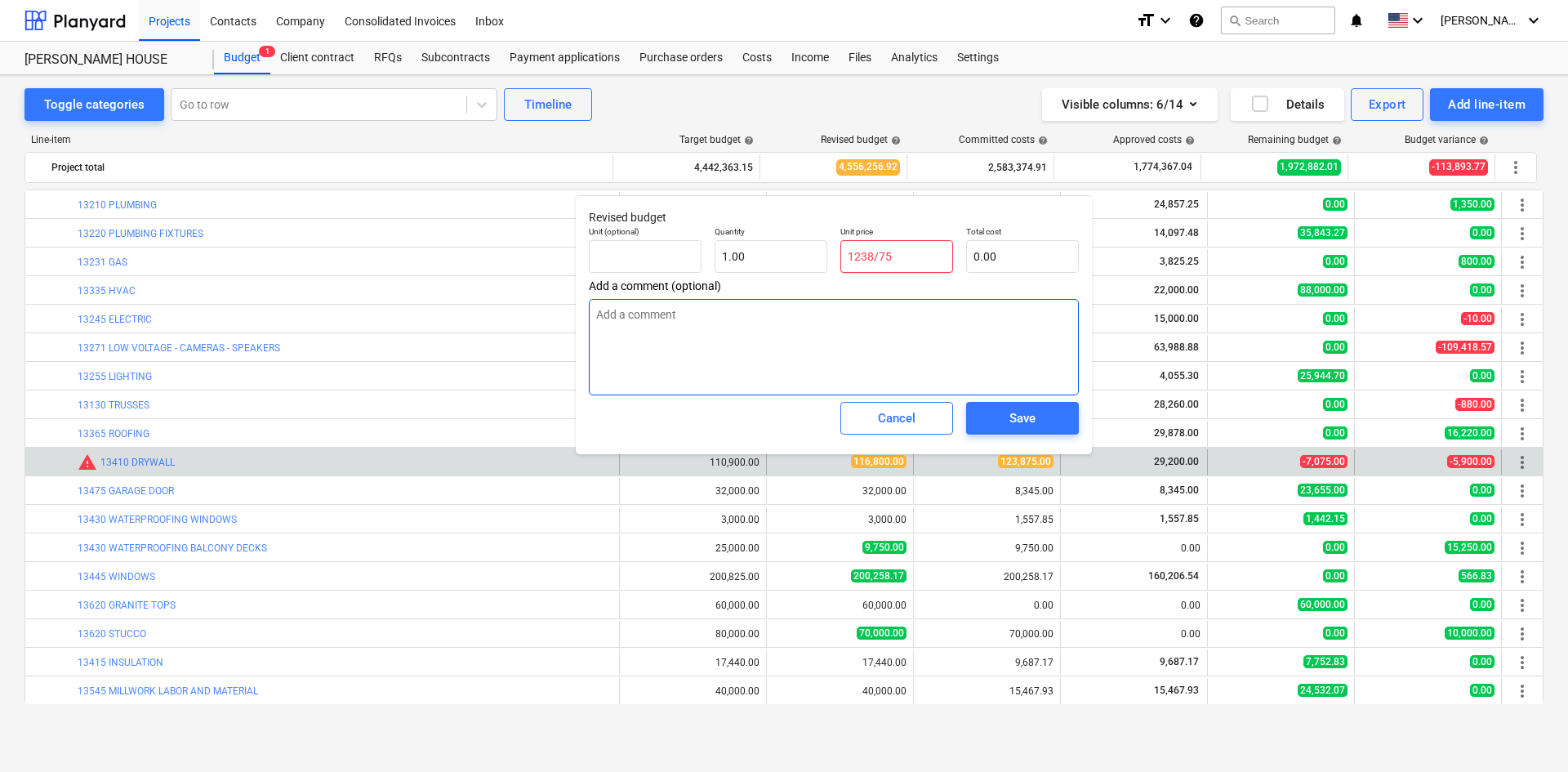
type textarea "x"
type input "123,875.00"
click at [1047, 420] on span "Save" at bounding box center [1022, 418] width 73 height 22
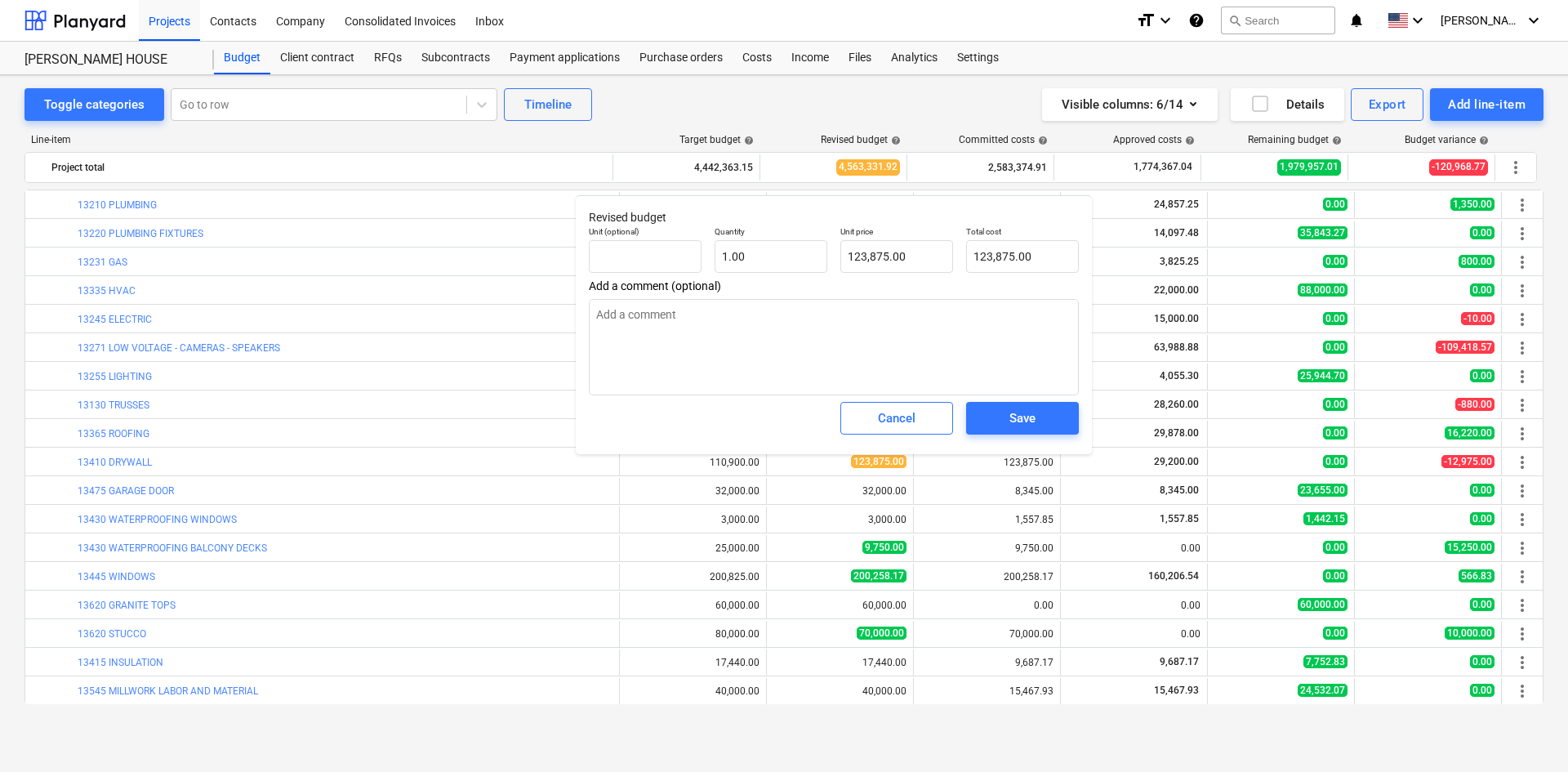
type textarea "x"
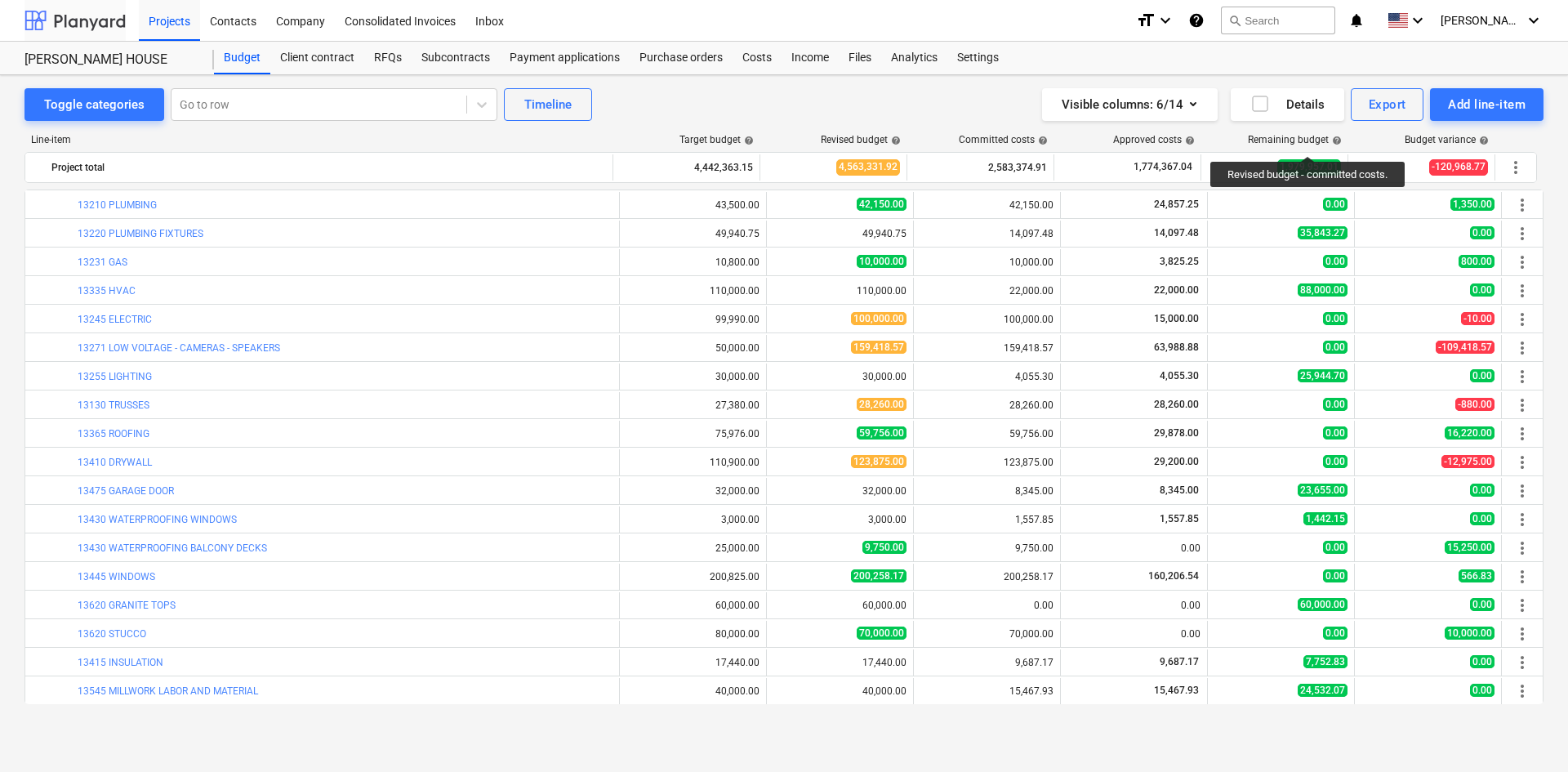
click at [80, 12] on div at bounding box center [75, 20] width 101 height 40
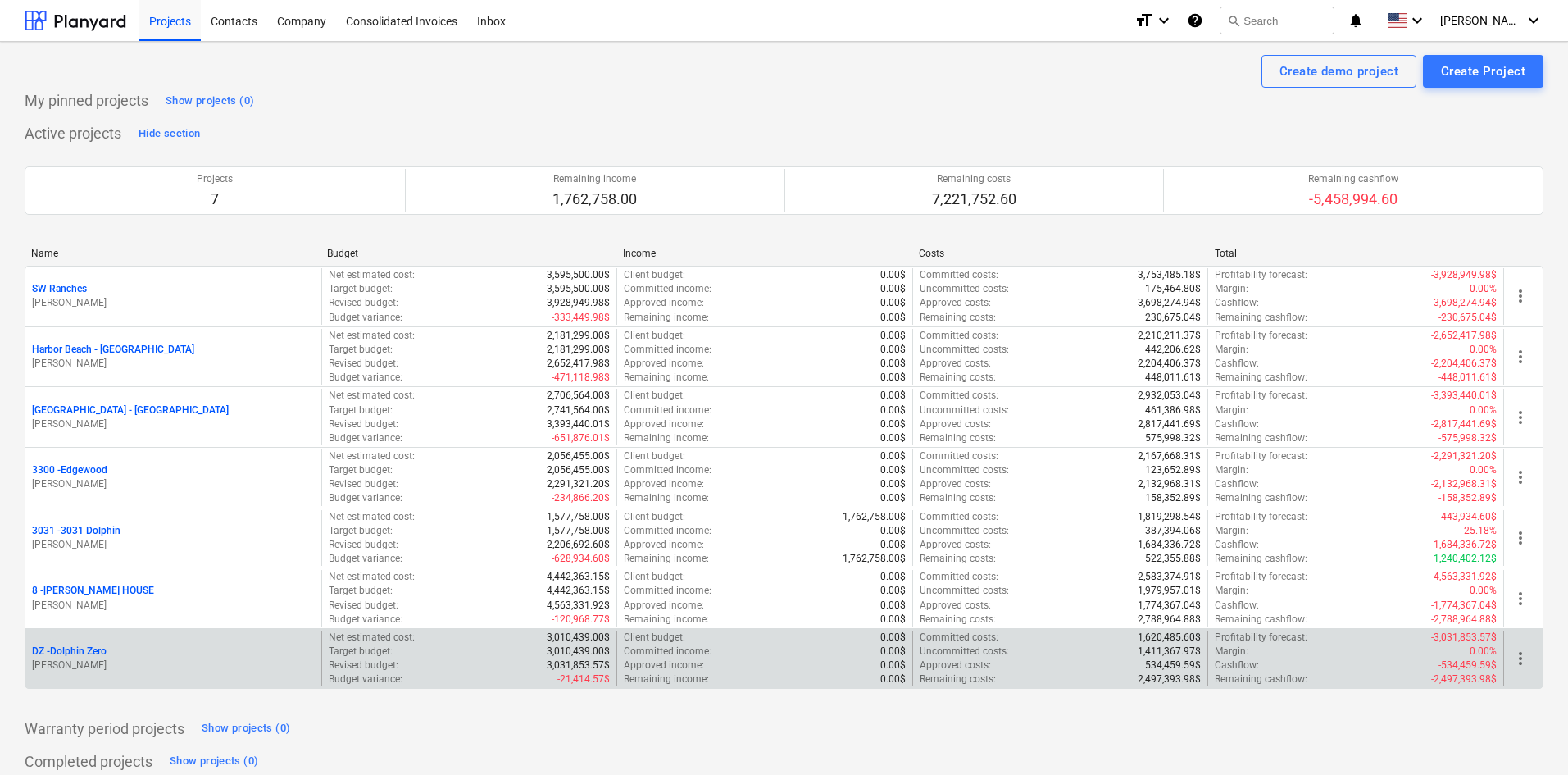
click at [94, 648] on p "DZ - Dolphin Zero" at bounding box center [69, 651] width 74 height 14
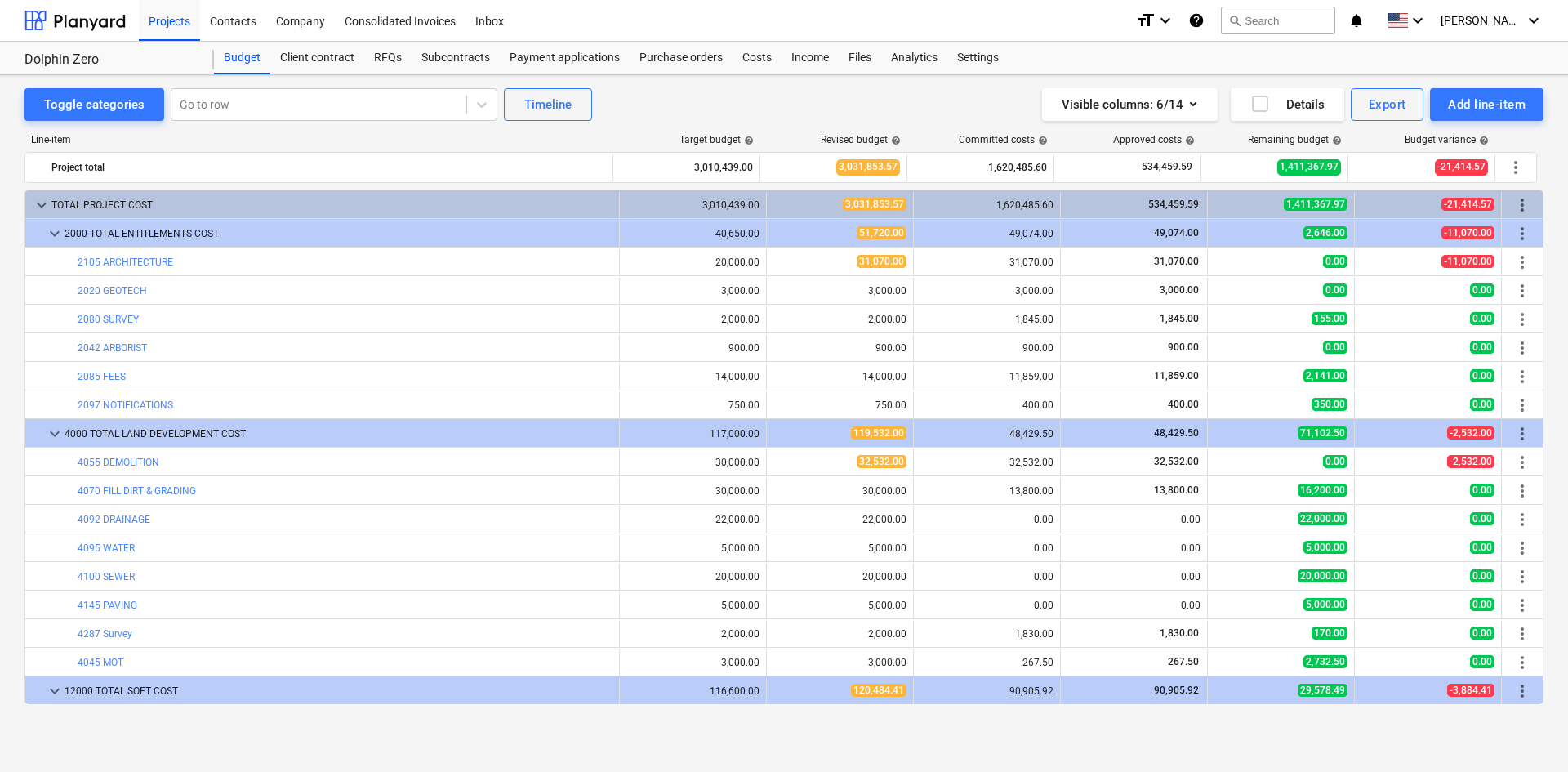
scroll to position [490, 0]
